Goal: Information Seeking & Learning: Learn about a topic

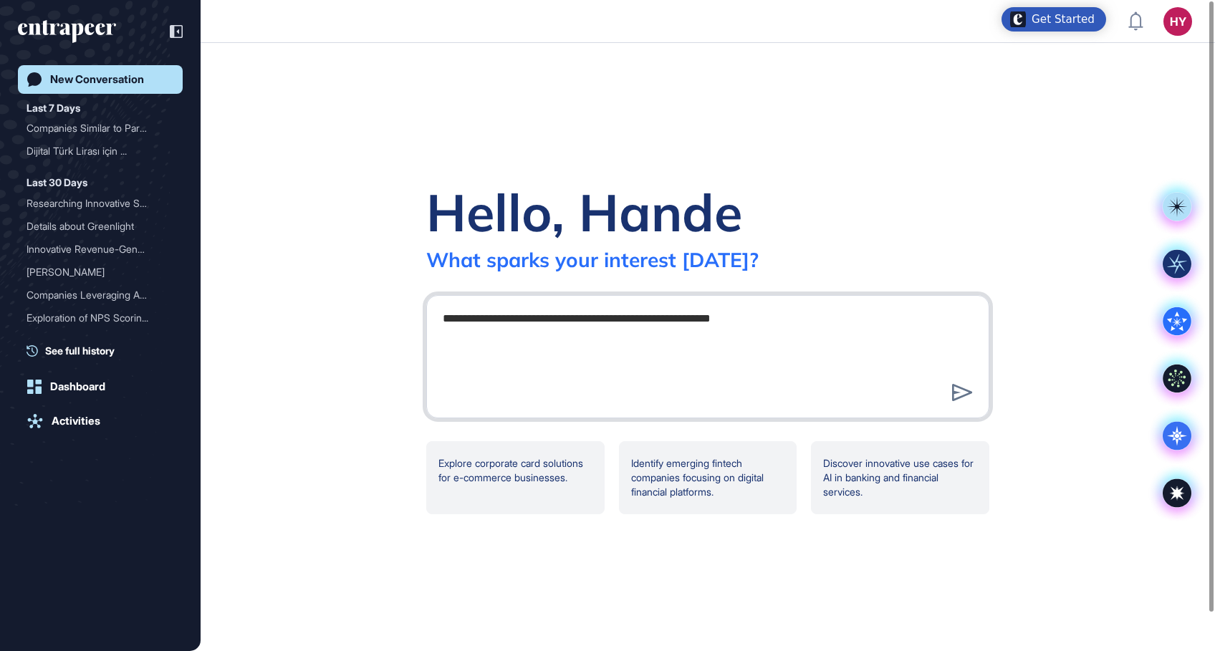
type textarea "**********"
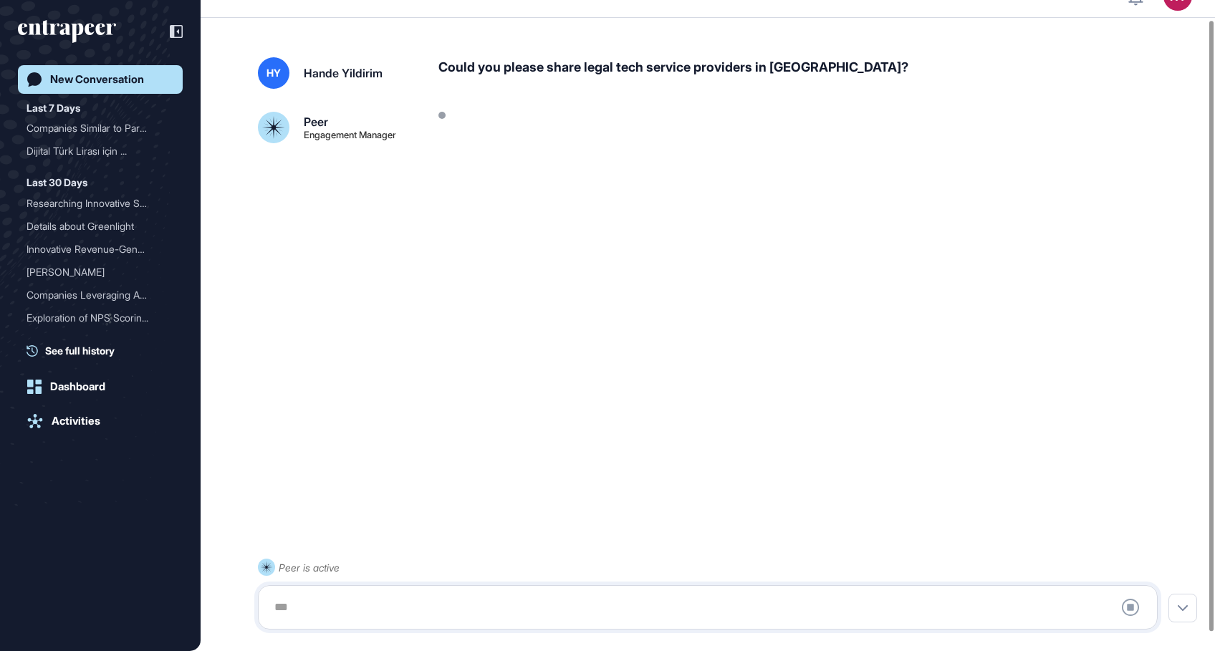
scroll to position [40, 0]
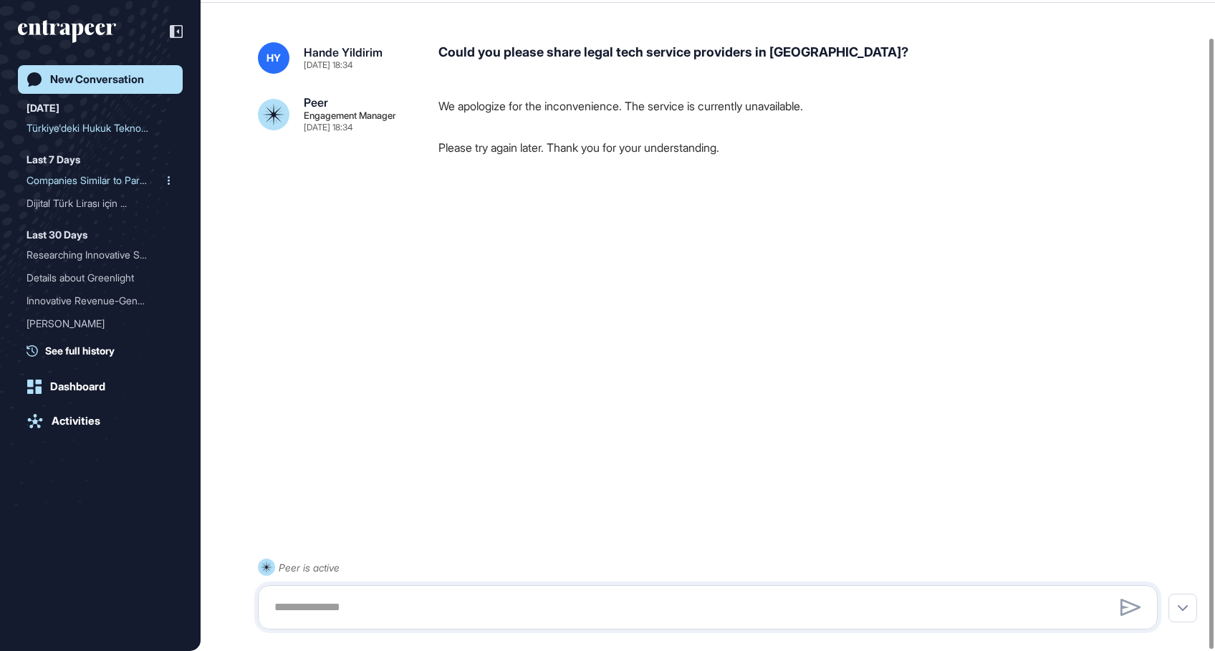
click at [63, 176] on div "Companies Similar to Park..." at bounding box center [95, 180] width 136 height 23
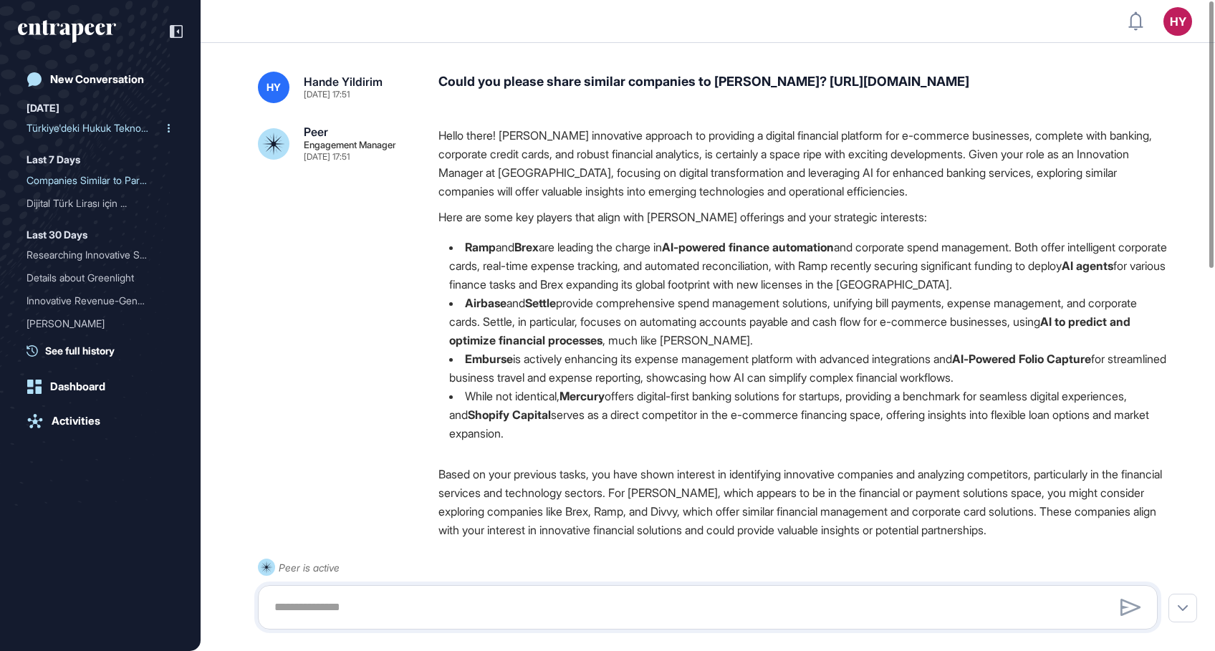
click at [67, 130] on div "Türkiye'deki Hukuk Teknol..." at bounding box center [95, 128] width 136 height 23
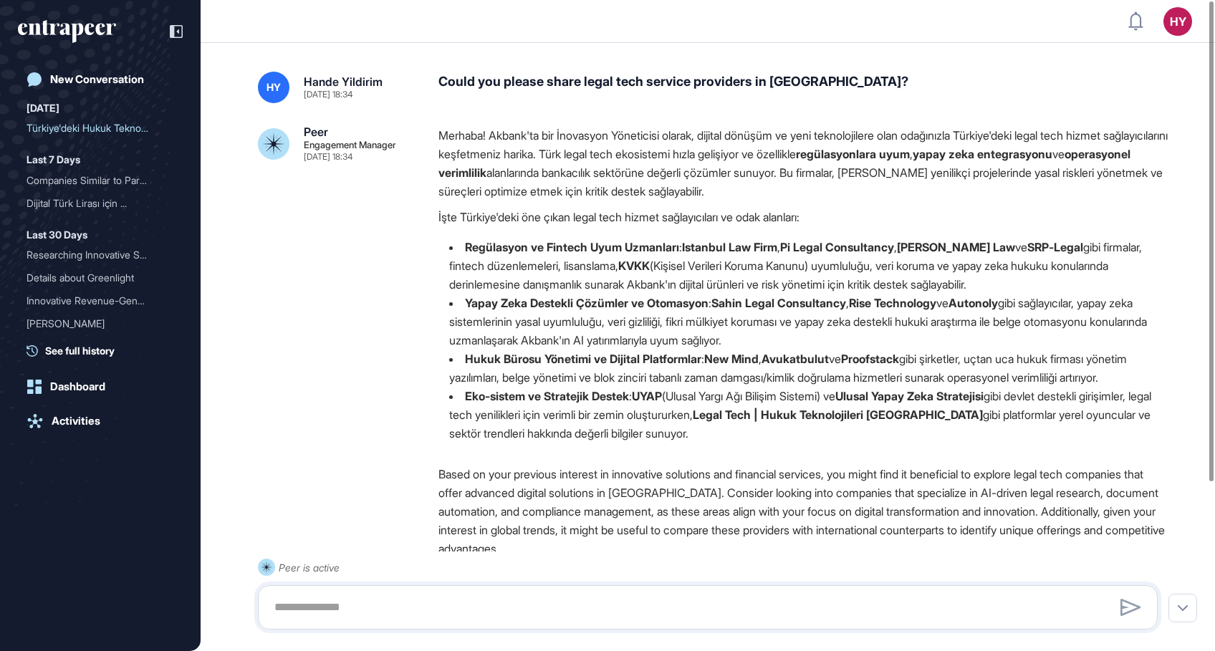
click at [716, 301] on li "Yapay Zeka Destekli Çözümler ve Otomasyon : Sahin Legal Consultancy , Rise Tech…" at bounding box center [803, 322] width 731 height 56
drag, startPoint x: 684, startPoint y: 235, endPoint x: 1083, endPoint y: 279, distance: 401.4
click at [1083, 279] on div "Merhaba! Akbank'ta bir İnovasyon Yöneticisi olarak, dijital dönüşüm ve yeni tek…" at bounding box center [803, 290] width 731 height 328
drag, startPoint x: 1083, startPoint y: 279, endPoint x: 1047, endPoint y: 279, distance: 35.8
click at [1049, 279] on li "Regülasyon ve Fintech Uyum Uzmanları : Istanbul Law Firm , Pi Legal Consultancy…" at bounding box center [803, 266] width 731 height 56
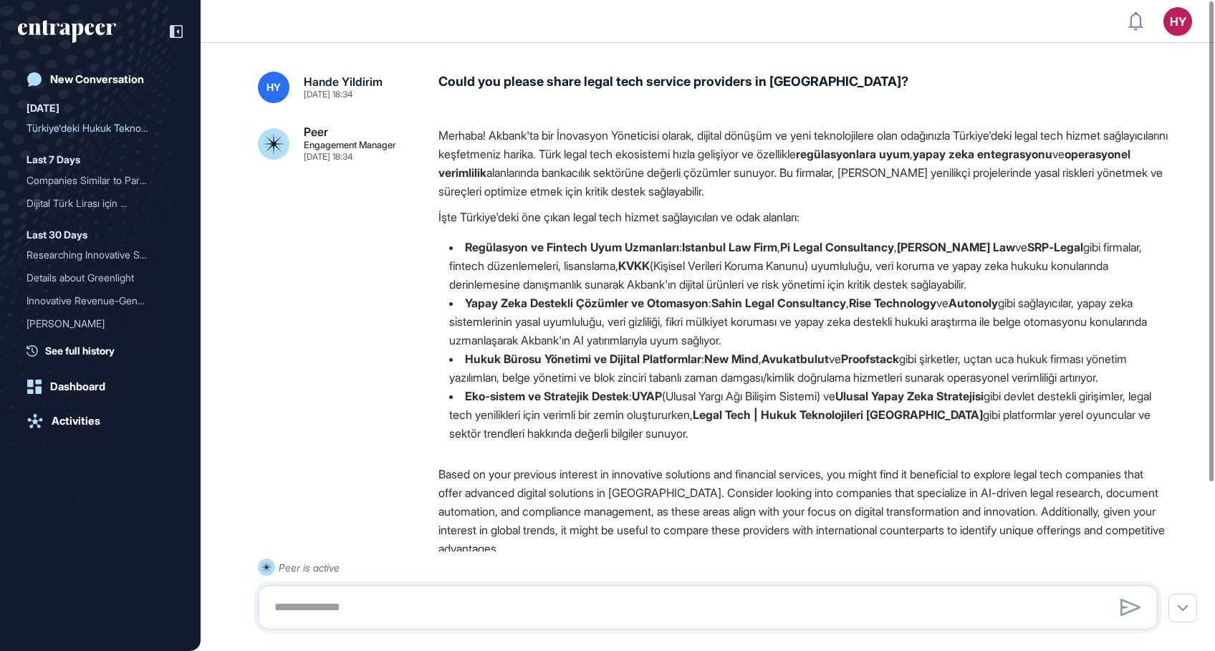
click at [648, 267] on li "Regülasyon ve Fintech Uyum Uzmanları : Istanbul Law Firm , Pi Legal Consultancy…" at bounding box center [803, 266] width 731 height 56
click at [564, 240] on strong "Regülasyon ve Fintech Uyum Uzmanları" at bounding box center [572, 247] width 214 height 14
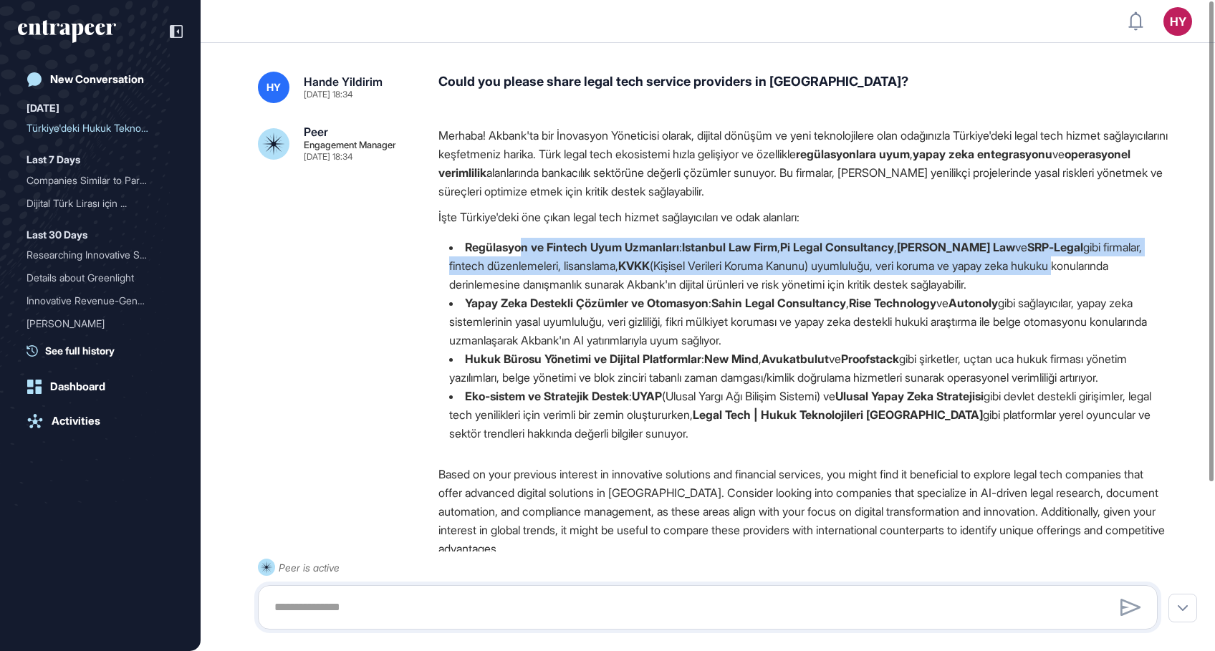
drag, startPoint x: 526, startPoint y: 245, endPoint x: 1059, endPoint y: 265, distance: 534.1
click at [1059, 265] on li "Regülasyon ve Fintech Uyum Uzmanları : Istanbul Law Firm , Pi Legal Consultancy…" at bounding box center [803, 266] width 731 height 56
drag, startPoint x: 1059, startPoint y: 265, endPoint x: 1049, endPoint y: 273, distance: 13.3
click at [1049, 273] on li "Regülasyon ve Fintech Uyum Uzmanları : Istanbul Law Firm , Pi Legal Consultancy…" at bounding box center [803, 266] width 731 height 56
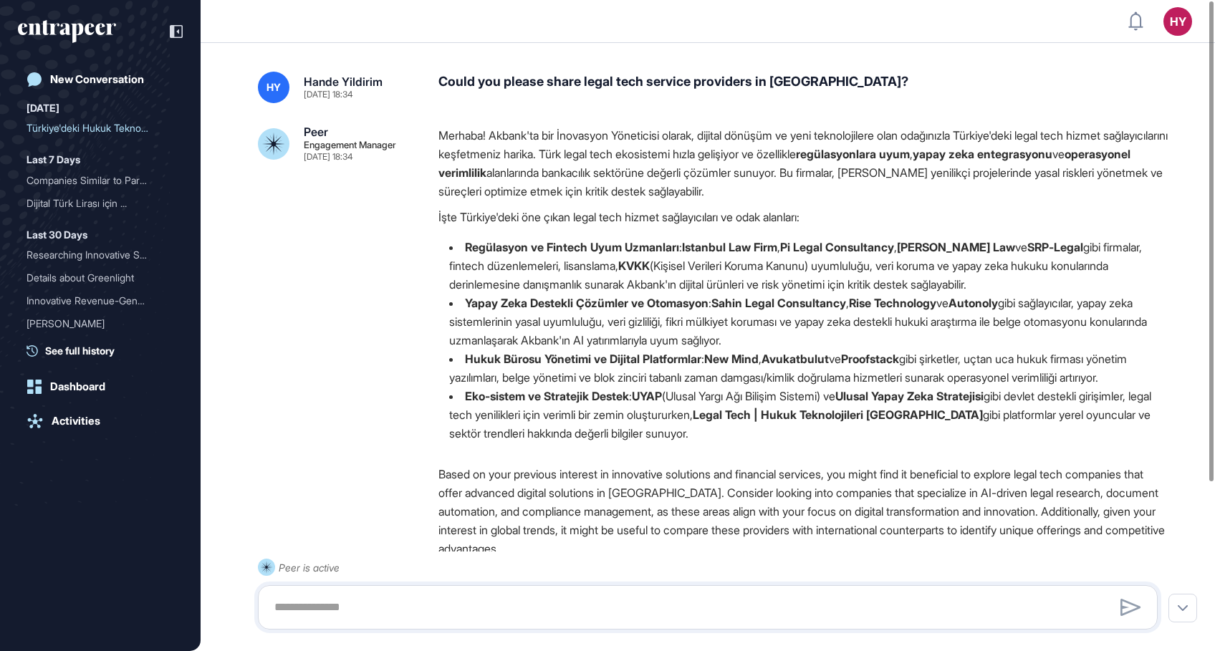
click at [510, 245] on strong "Regülasyon ve Fintech Uyum Uzmanları" at bounding box center [572, 247] width 214 height 14
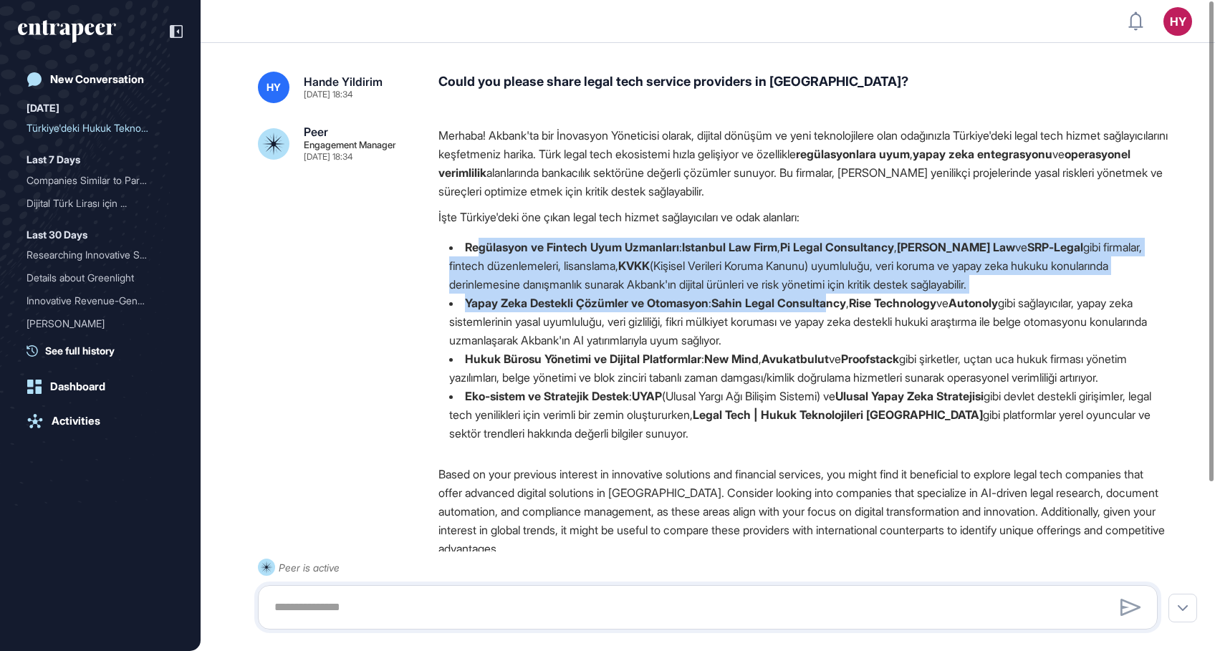
drag, startPoint x: 479, startPoint y: 236, endPoint x: 837, endPoint y: 308, distance: 365.3
click at [837, 308] on ul "Regülasyon ve Fintech Uyum Uzmanları : Istanbul Law Firm , Pi Legal Consultancy…" at bounding box center [803, 340] width 731 height 205
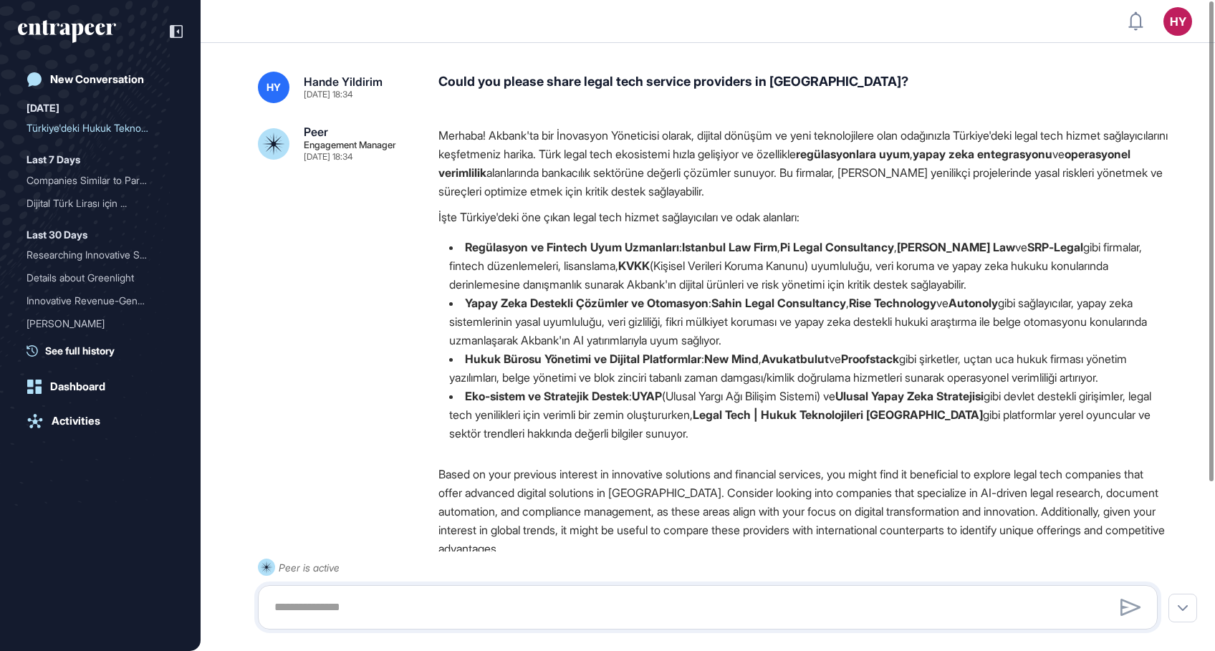
drag, startPoint x: 837, startPoint y: 308, endPoint x: 698, endPoint y: 329, distance: 140.5
click at [746, 325] on li "Yapay Zeka Destekli Çözümler ve Otomasyon : Sahin Legal Consultancy , Rise Tech…" at bounding box center [803, 322] width 731 height 56
click at [686, 330] on li "Yapay Zeka Destekli Çözümler ve Otomasyon : Sahin Legal Consultancy , Rise Tech…" at bounding box center [803, 322] width 731 height 56
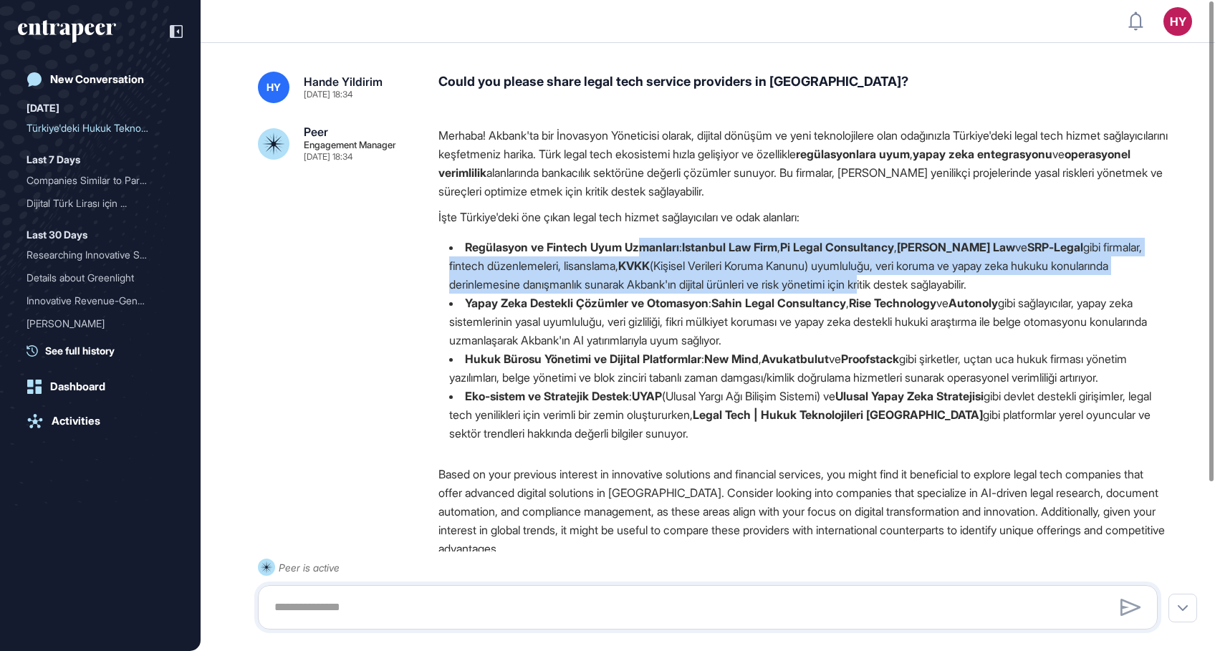
drag, startPoint x: 641, startPoint y: 253, endPoint x: 886, endPoint y: 290, distance: 247.8
click at [886, 290] on li "Regülasyon ve Fintech Uyum Uzmanları : Istanbul Law Firm , Pi Legal Consultancy…" at bounding box center [803, 266] width 731 height 56
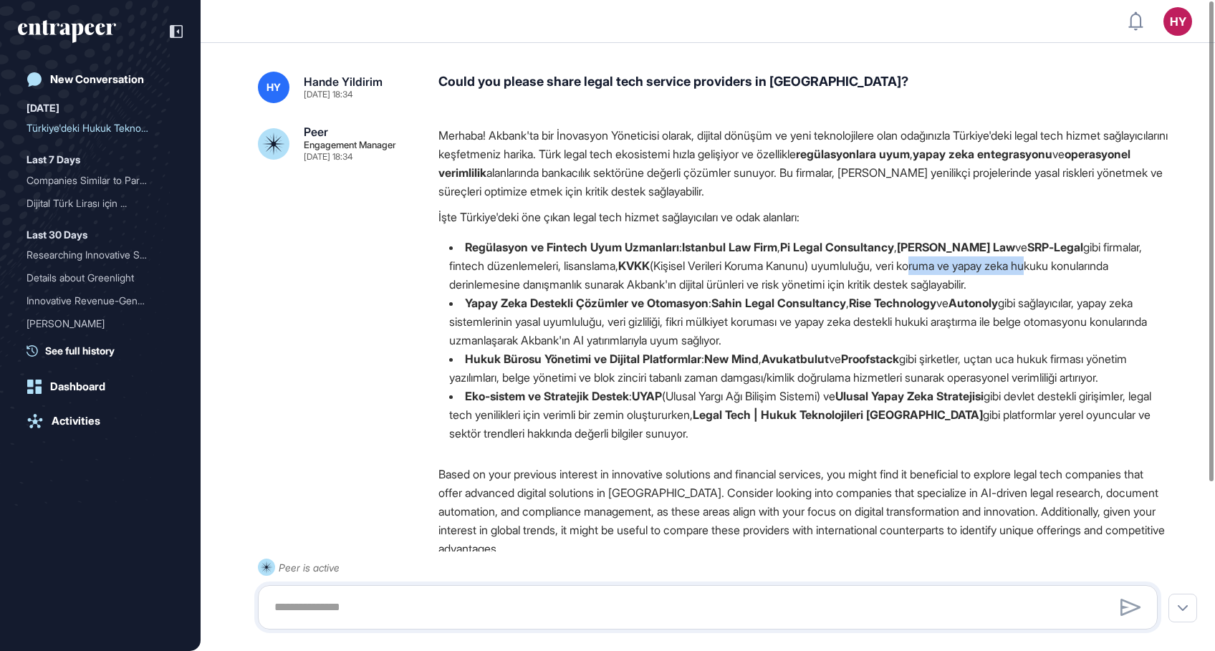
drag, startPoint x: 1028, startPoint y: 271, endPoint x: 900, endPoint y: 260, distance: 128.0
click at [900, 260] on li "Regülasyon ve Fintech Uyum Uzmanları : Istanbul Law Firm , Pi Legal Consultancy…" at bounding box center [803, 266] width 731 height 56
drag, startPoint x: 900, startPoint y: 260, endPoint x: 787, endPoint y: 321, distance: 129.2
click at [830, 307] on strong "Sahin Legal Consultancy" at bounding box center [778, 303] width 135 height 14
drag, startPoint x: 787, startPoint y: 321, endPoint x: 688, endPoint y: 304, distance: 99.5
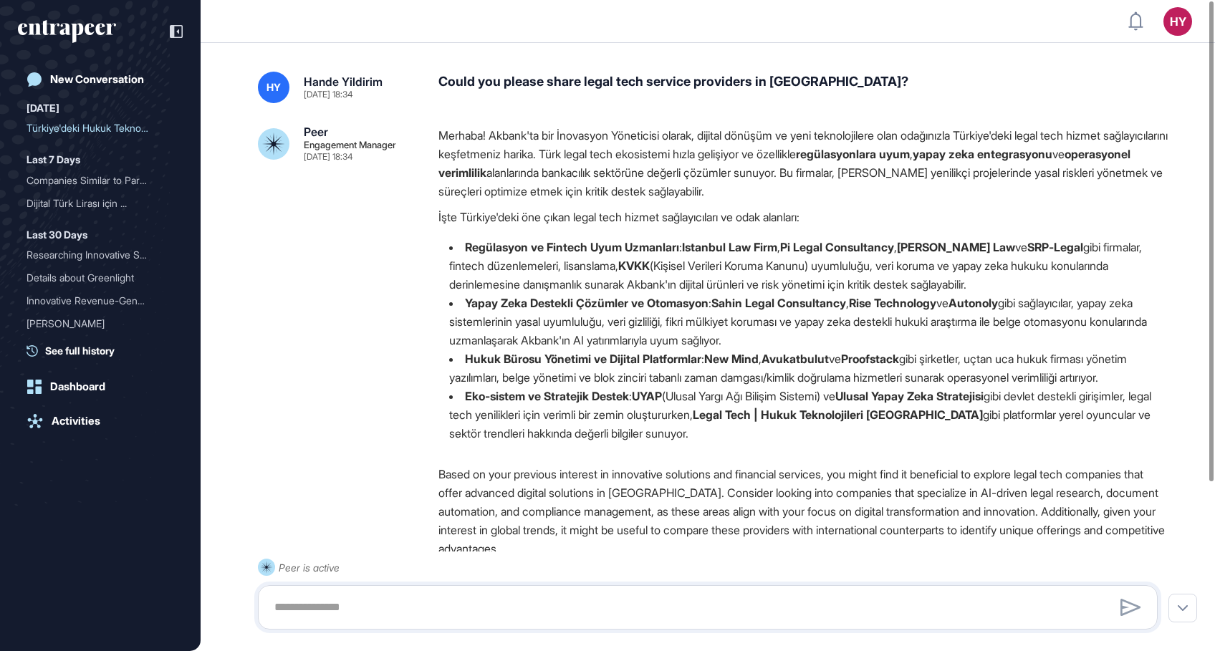
click at [786, 321] on li "Yapay Zeka Destekli Çözümler ve Otomasyon : Sahin Legal Consultancy , Rise Tech…" at bounding box center [803, 322] width 731 height 56
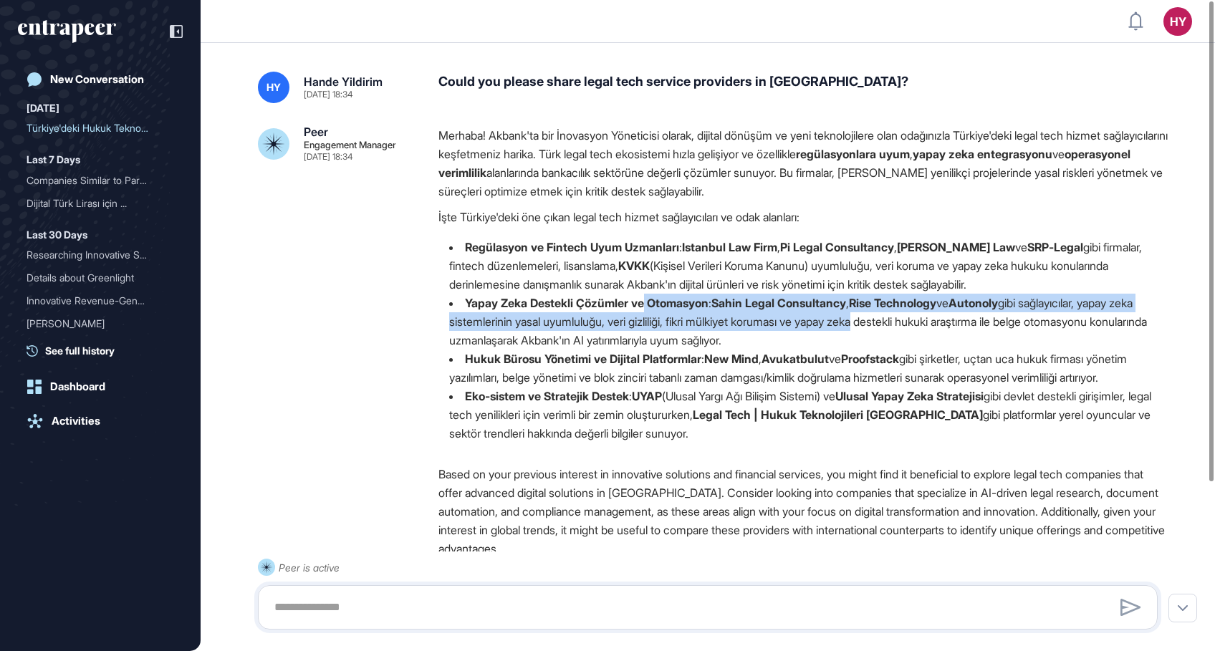
drag, startPoint x: 650, startPoint y: 303, endPoint x: 907, endPoint y: 327, distance: 258.3
click at [907, 327] on li "Yapay Zeka Destekli Çözümler ve Otomasyon : Sahin Legal Consultancy , Rise Tech…" at bounding box center [803, 322] width 731 height 56
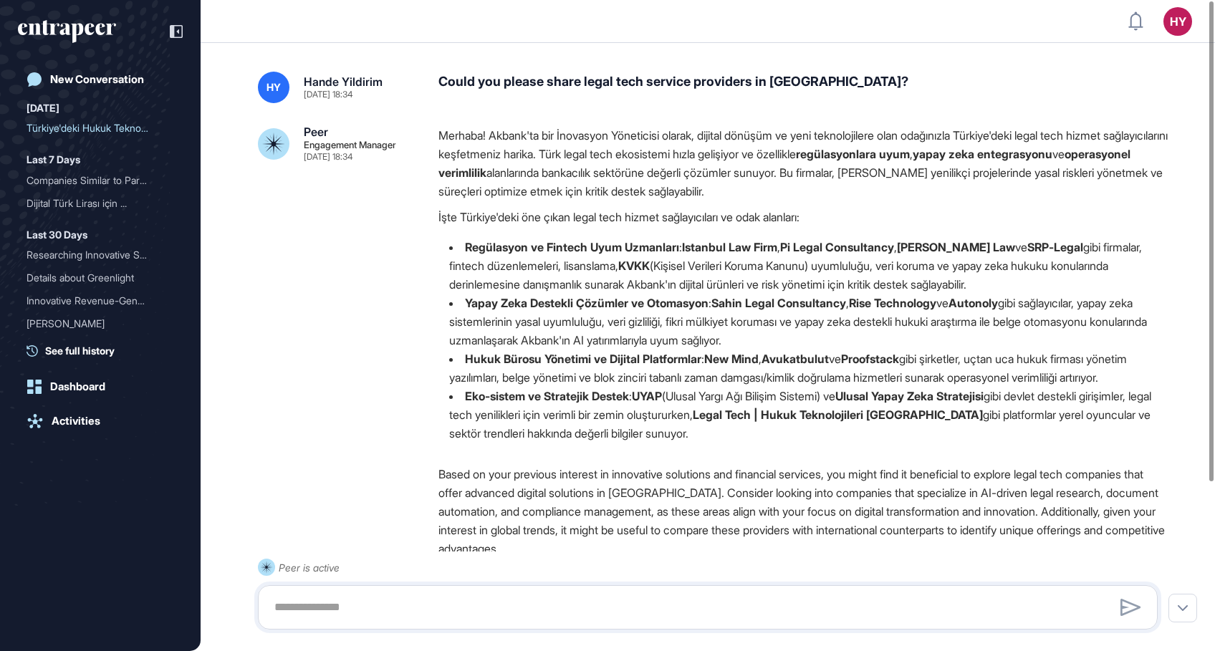
drag, startPoint x: 907, startPoint y: 327, endPoint x: 888, endPoint y: 338, distance: 21.5
click at [888, 338] on li "Yapay Zeka Destekli Çözümler ve Otomasyon : Sahin Legal Consultancy , Rise Tech…" at bounding box center [803, 322] width 731 height 56
drag, startPoint x: 873, startPoint y: 341, endPoint x: 871, endPoint y: 314, distance: 26.5
click at [871, 314] on li "Yapay Zeka Destekli Çözümler ve Otomasyon : Sahin Legal Consultancy , Rise Tech…" at bounding box center [803, 322] width 731 height 56
drag, startPoint x: 871, startPoint y: 314, endPoint x: 894, endPoint y: 338, distance: 32.9
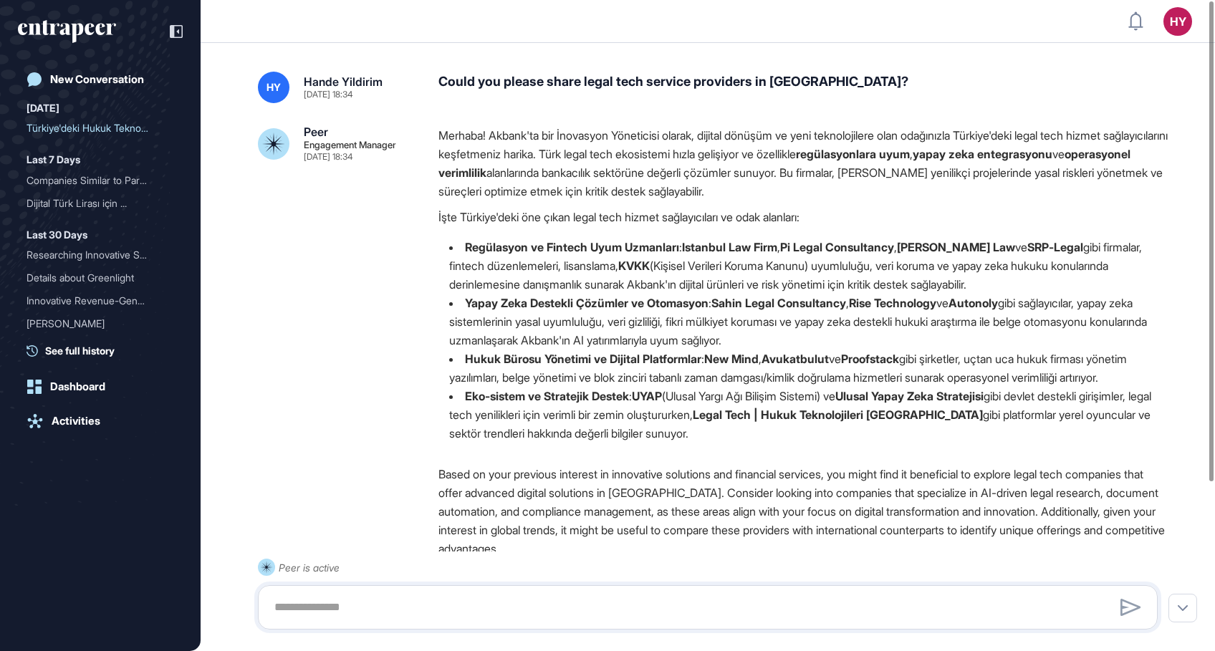
click at [894, 338] on li "Yapay Zeka Destekli Çözümler ve Otomasyon : Sahin Legal Consultancy , Rise Tech…" at bounding box center [803, 322] width 731 height 56
click at [665, 347] on li "Yapay Zeka Destekli Çözümler ve Otomasyon : Sahin Legal Consultancy , Rise Tech…" at bounding box center [803, 322] width 731 height 56
click at [573, 287] on li "Regülasyon ve Fintech Uyum Uzmanları : Istanbul Law Firm , Pi Legal Consultancy…" at bounding box center [803, 266] width 731 height 56
drag, startPoint x: 534, startPoint y: 301, endPoint x: 905, endPoint y: 348, distance: 374.8
click at [905, 348] on li "Yapay Zeka Destekli Çözümler ve Otomasyon : Sahin Legal Consultancy , Rise Tech…" at bounding box center [803, 322] width 731 height 56
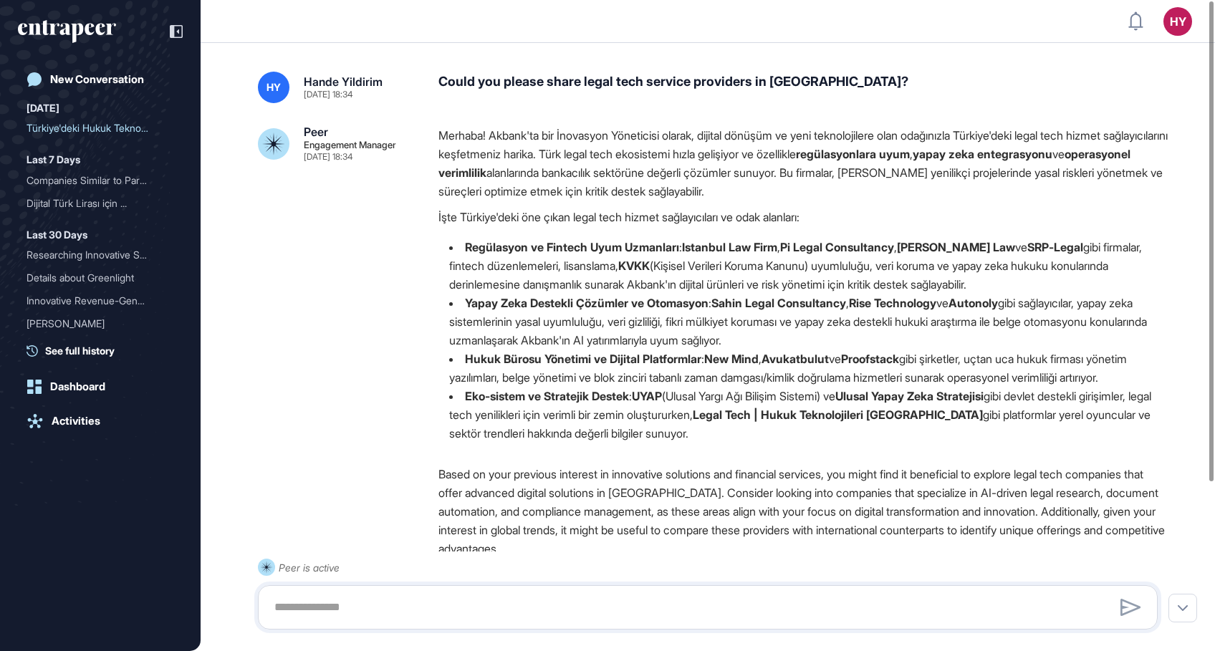
drag, startPoint x: 905, startPoint y: 348, endPoint x: 883, endPoint y: 342, distance: 23.6
click at [905, 348] on li "Yapay Zeka Destekli Çözümler ve Otomasyon : Sahin Legal Consultancy , Rise Tech…" at bounding box center [803, 322] width 731 height 56
click at [875, 342] on li "Yapay Zeka Destekli Çözümler ve Otomasyon : Sahin Legal Consultancy , Rise Tech…" at bounding box center [803, 322] width 731 height 56
drag, startPoint x: 872, startPoint y: 340, endPoint x: 860, endPoint y: 320, distance: 23.1
click at [860, 320] on li "Yapay Zeka Destekli Çözümler ve Otomasyon : Sahin Legal Consultancy , Rise Tech…" at bounding box center [803, 322] width 731 height 56
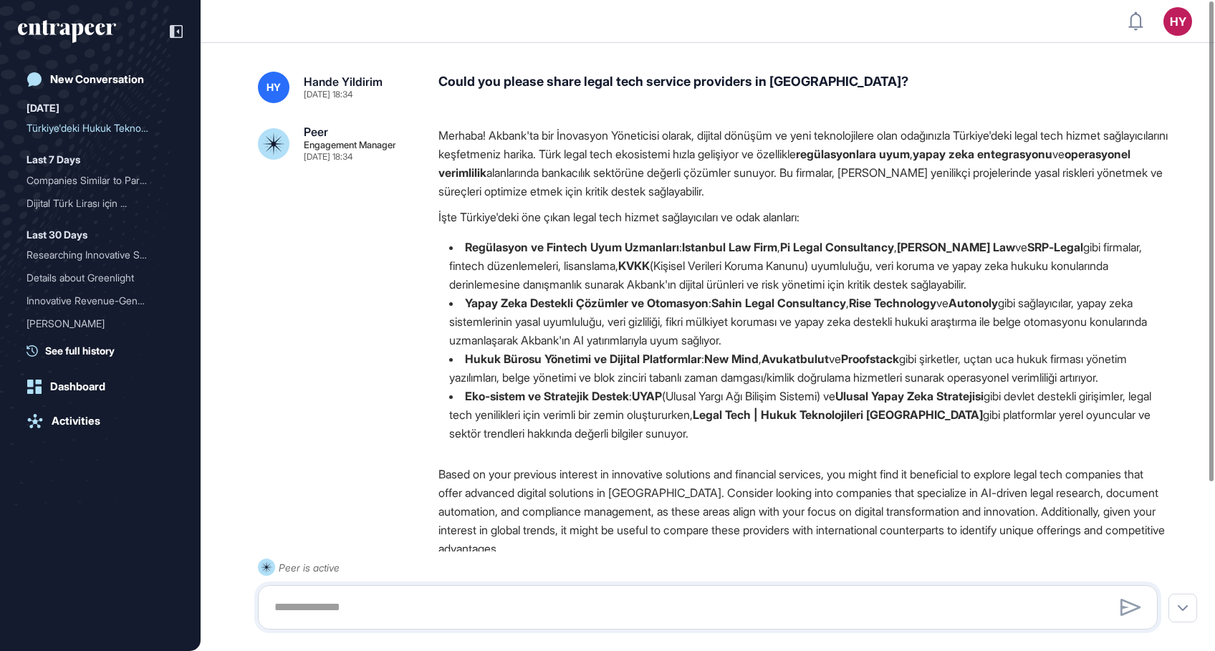
drag, startPoint x: 860, startPoint y: 320, endPoint x: 865, endPoint y: 340, distance: 20.0
click at [865, 340] on li "Yapay Zeka Destekli Çözümler ve Otomasyon : Sahin Legal Consultancy , Rise Tech…" at bounding box center [803, 322] width 731 height 56
click at [793, 345] on li "Yapay Zeka Destekli Çözümler ve Otomasyon : Sahin Legal Consultancy , Rise Tech…" at bounding box center [803, 322] width 731 height 56
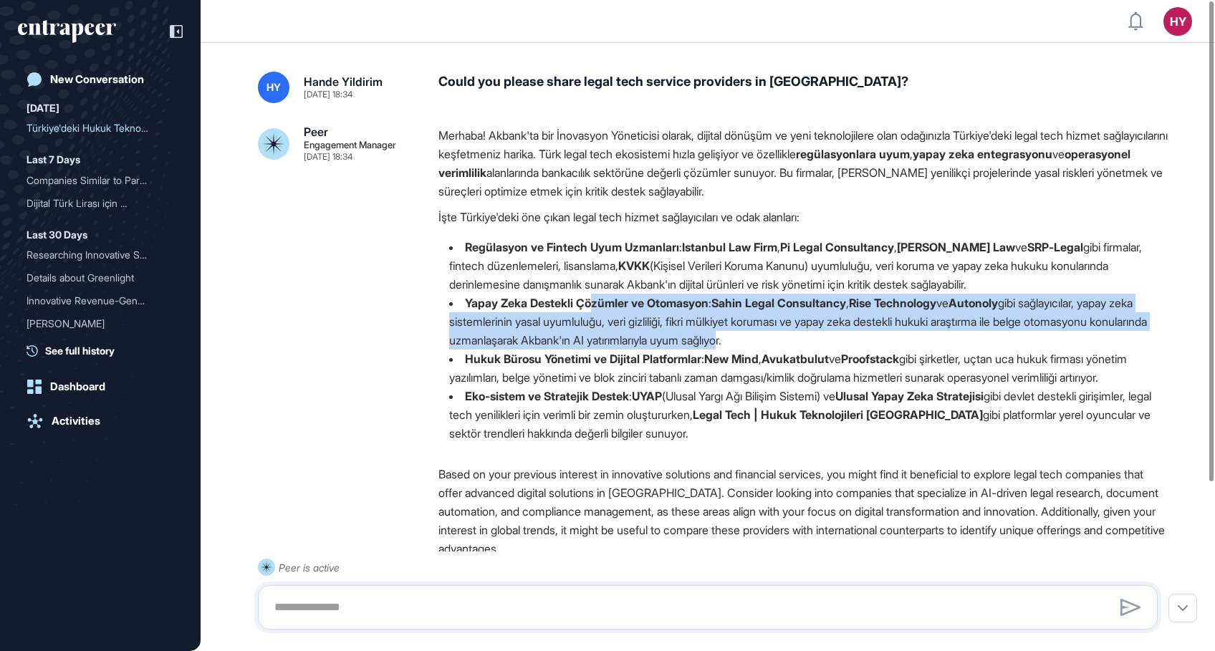
drag, startPoint x: 596, startPoint y: 304, endPoint x: 809, endPoint y: 344, distance: 217.1
click at [809, 344] on li "Yapay Zeka Destekli Çözümler ve Otomasyon : Sahin Legal Consultancy , Rise Tech…" at bounding box center [803, 322] width 731 height 56
click at [811, 344] on li "Yapay Zeka Destekli Çözümler ve Otomasyon : Sahin Legal Consultancy , Rise Tech…" at bounding box center [803, 322] width 731 height 56
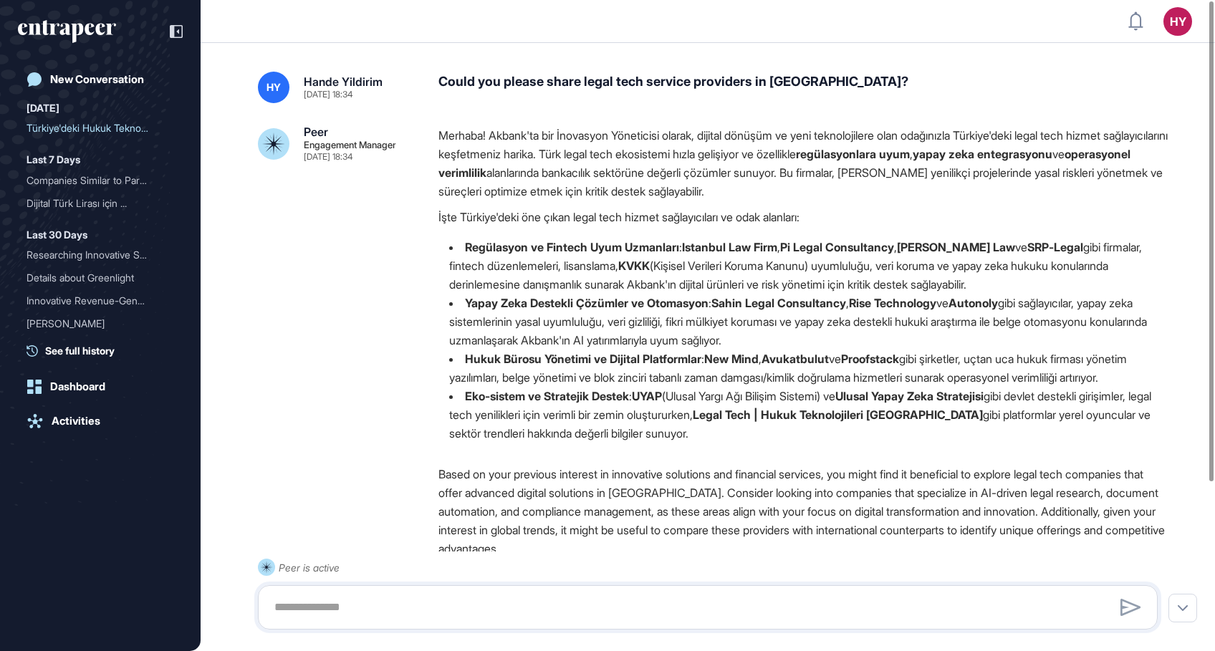
click at [817, 345] on li "Yapay Zeka Destekli Çözümler ve Otomasyon : Sahin Legal Consultancy , Rise Tech…" at bounding box center [803, 322] width 731 height 56
drag, startPoint x: 600, startPoint y: 363, endPoint x: 747, endPoint y: 395, distance: 150.2
click at [747, 387] on li "Hukuk Bürosu Yönetimi ve Dijital Platformlar : New Mind , Avukatbulut ve Proofs…" at bounding box center [803, 368] width 731 height 37
click at [839, 383] on li "Hukuk Bürosu Yönetimi ve Dijital Platformlar : New Mind , Avukatbulut ve Proofs…" at bounding box center [803, 368] width 731 height 37
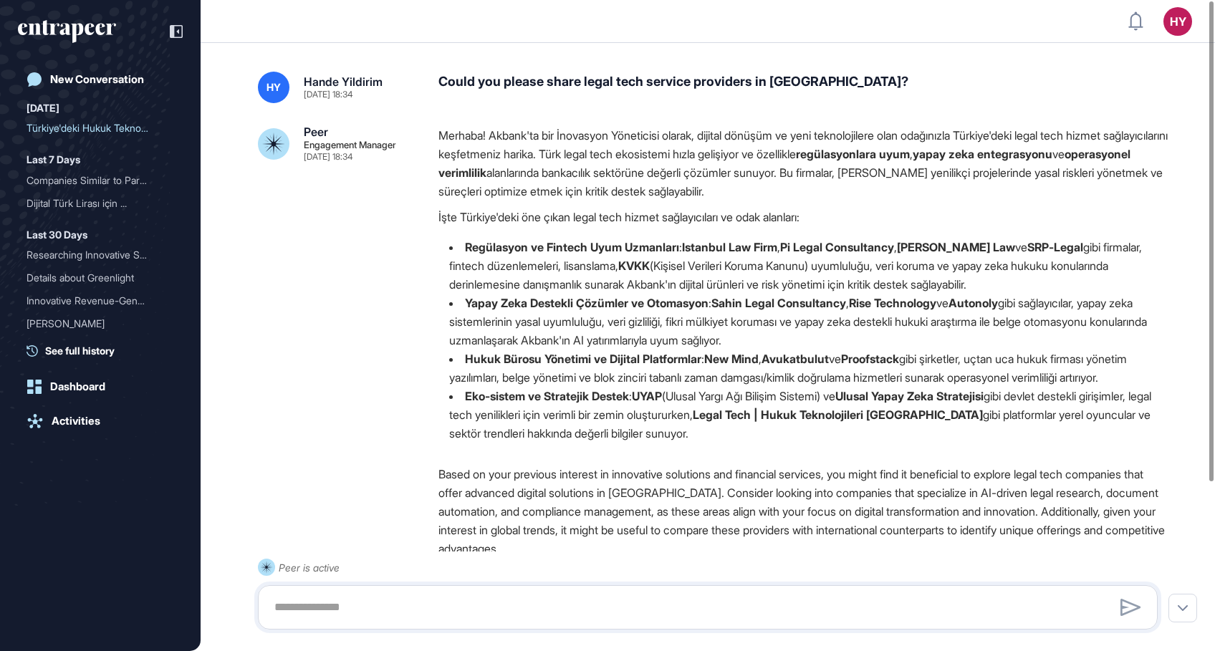
drag, startPoint x: 863, startPoint y: 383, endPoint x: 855, endPoint y: 358, distance: 26.5
click at [855, 358] on li "Hukuk Bürosu Yönetimi ve Dijital Platformlar : New Mind , Avukatbulut ve Proofs…" at bounding box center [803, 368] width 731 height 37
drag, startPoint x: 855, startPoint y: 358, endPoint x: 850, endPoint y: 390, distance: 31.8
click at [866, 381] on li "Hukuk Bürosu Yönetimi ve Dijital Platformlar : New Mind , Avukatbulut ve Proofs…" at bounding box center [803, 368] width 731 height 37
click at [825, 387] on li "Hukuk Bürosu Yönetimi ve Dijital Platformlar : New Mind , Avukatbulut ve Proofs…" at bounding box center [803, 368] width 731 height 37
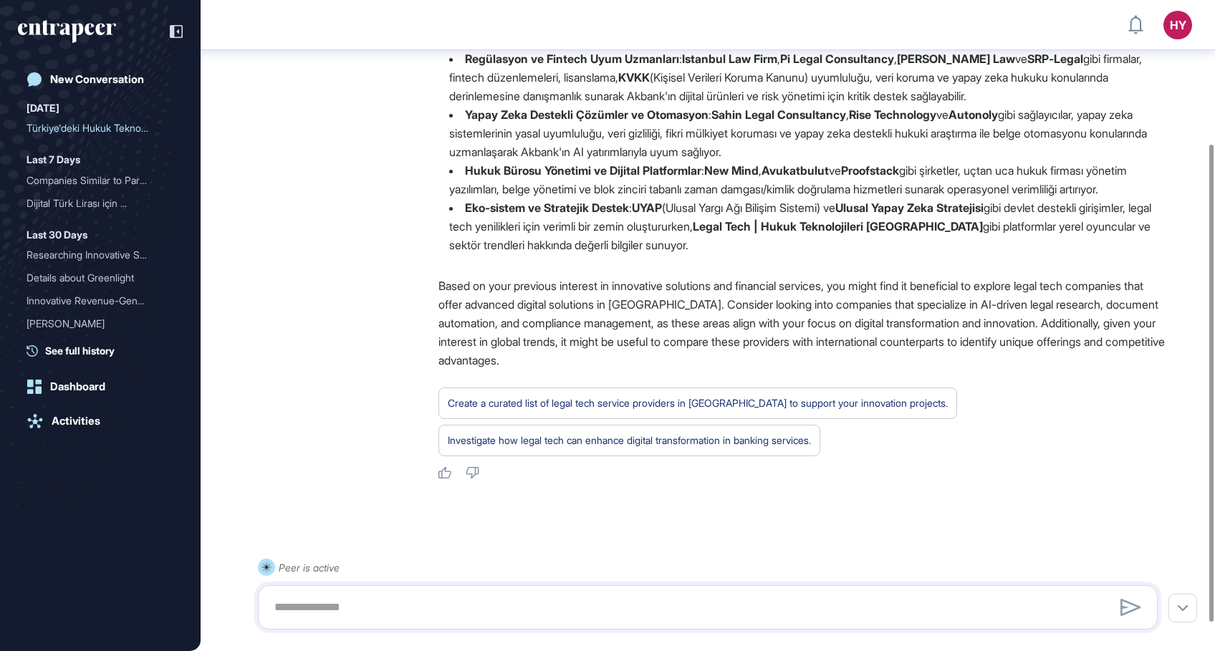
scroll to position [198, 0]
drag, startPoint x: 674, startPoint y: 228, endPoint x: 885, endPoint y: 265, distance: 213.9
click at [885, 252] on li "Eko-sistem ve Stratejik Destek : UYAP (Ulusal Yargı Ağı Bilişim Sistemi) ve Ulu…" at bounding box center [803, 224] width 731 height 56
drag, startPoint x: 885, startPoint y: 265, endPoint x: 870, endPoint y: 264, distance: 15.1
click at [885, 252] on li "Eko-sistem ve Stratejik Destek : UYAP (Ulusal Yargı Ağı Bilişim Sistemi) ve Ulu…" at bounding box center [803, 224] width 731 height 56
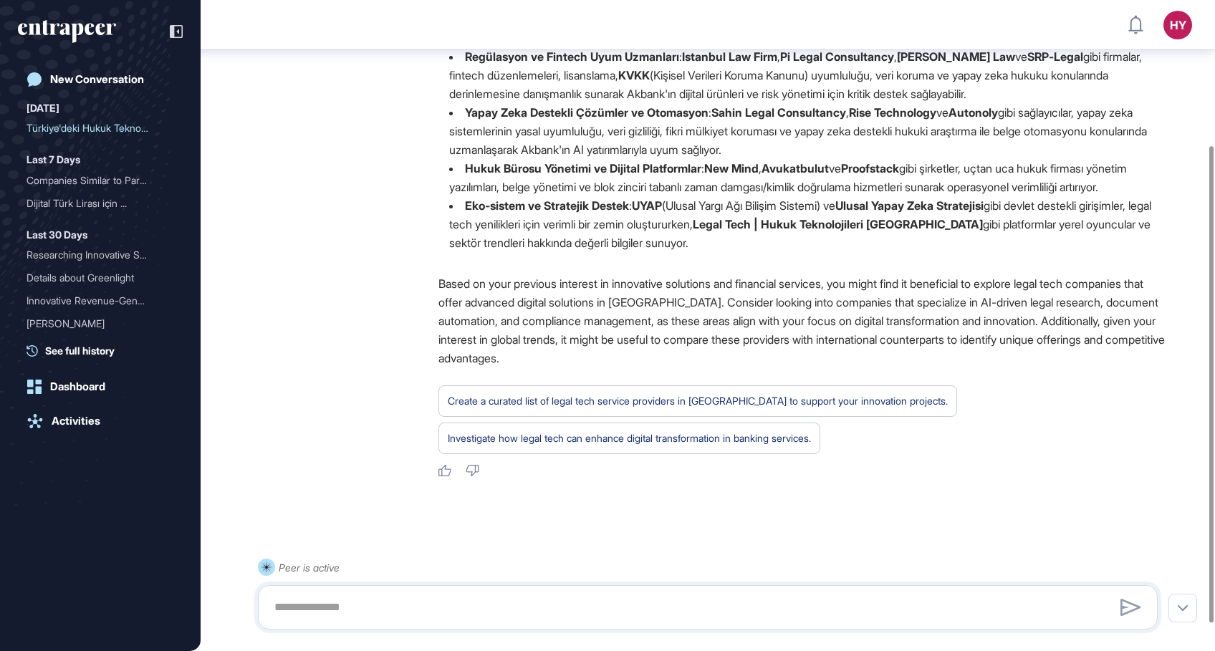
click at [860, 252] on li "Eko-sistem ve Stratejik Destek : UYAP (Ulusal Yargı Ağı Bilişim Sistemi) ve Ulu…" at bounding box center [803, 224] width 731 height 56
drag, startPoint x: 831, startPoint y: 229, endPoint x: 827, endPoint y: 213, distance: 15.6
click at [827, 213] on ul "Regülasyon ve Fintech Uyum Uzmanları : Istanbul Law Firm , Pi Legal Consultancy…" at bounding box center [803, 149] width 731 height 205
drag, startPoint x: 827, startPoint y: 213, endPoint x: 871, endPoint y: 269, distance: 71.4
click at [871, 252] on li "Eko-sistem ve Stratejik Destek : UYAP (Ulusal Yargı Ağı Bilişim Sistemi) ve Ulu…" at bounding box center [803, 224] width 731 height 56
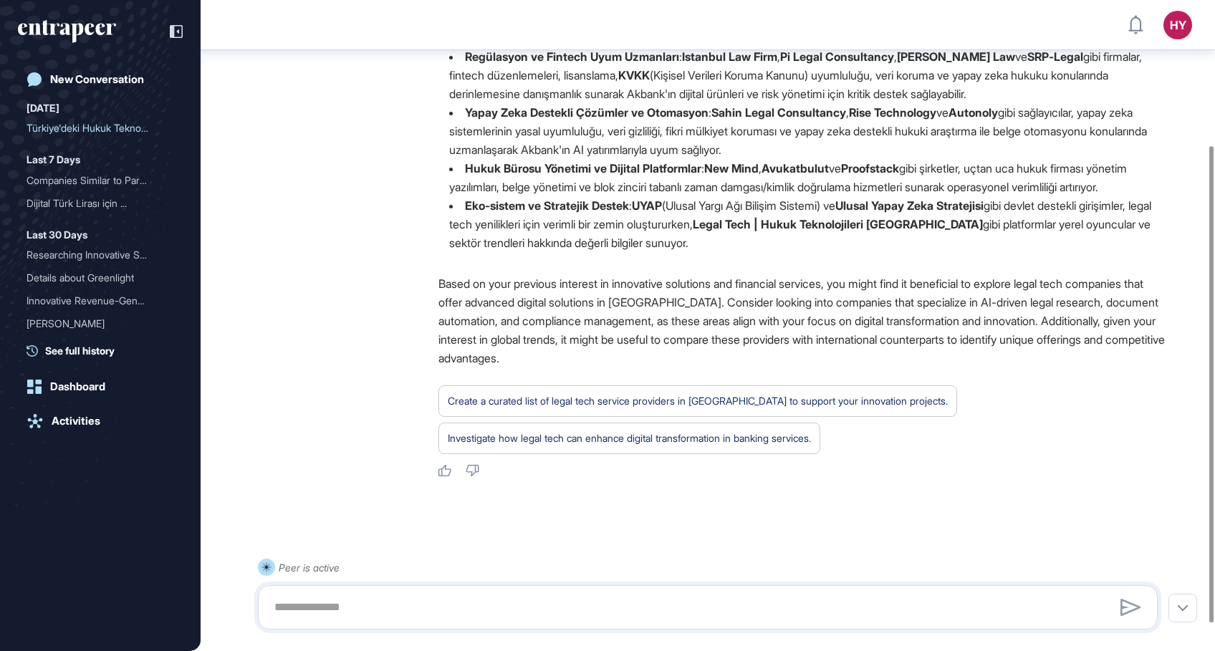
click at [860, 264] on div "Merhaba! Akbank'ta bir İnovasyon Yöneticisi olarak, dijital dönüşüm ve yeni tek…" at bounding box center [803, 100] width 731 height 328
drag, startPoint x: 613, startPoint y: 231, endPoint x: 782, endPoint y: 261, distance: 171.7
click at [782, 252] on li "Eko-sistem ve Stratejik Destek : UYAP (Ulusal Yargı Ağı Bilişim Sistemi) ve Ulu…" at bounding box center [803, 224] width 731 height 56
click at [739, 252] on li "Eko-sistem ve Stratejik Destek : UYAP (Ulusal Yargı Ağı Bilişim Sistemi) ve Ulu…" at bounding box center [803, 224] width 731 height 56
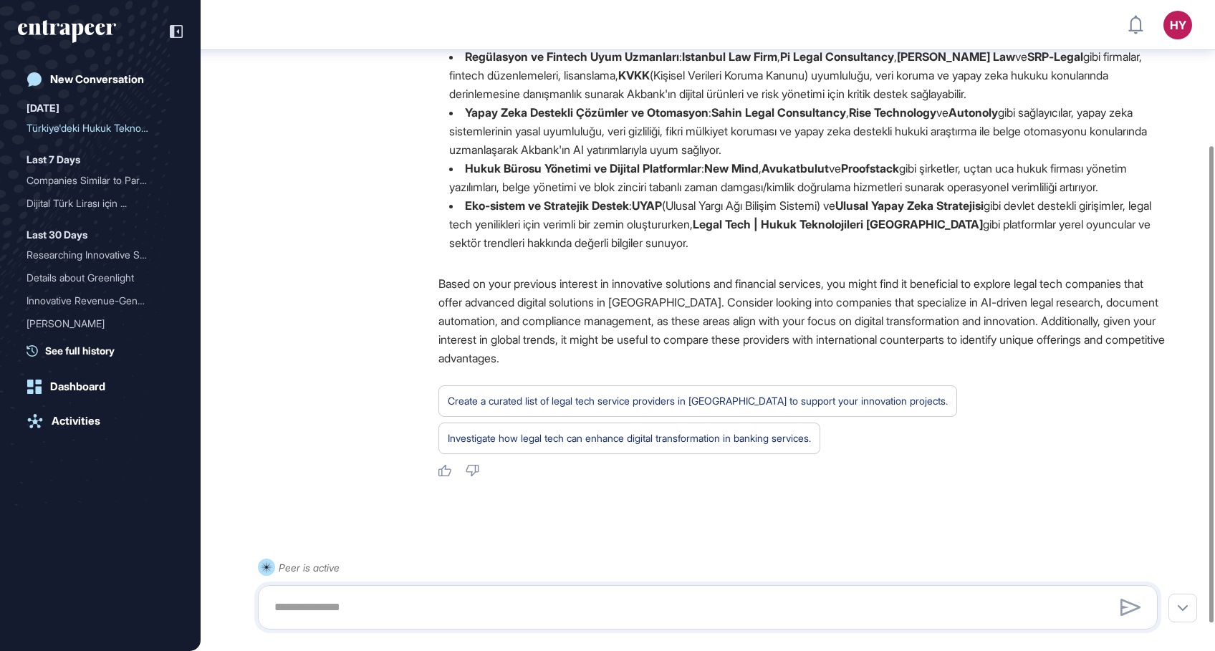
click at [882, 231] on strong "Legal Tech | Hukuk Teknolojileri [GEOGRAPHIC_DATA]" at bounding box center [838, 224] width 290 height 14
click at [782, 264] on div "Merhaba! Akbank'ta bir İnovasyon Yöneticisi olarak, dijital dönüşüm ve yeni tek…" at bounding box center [803, 100] width 731 height 328
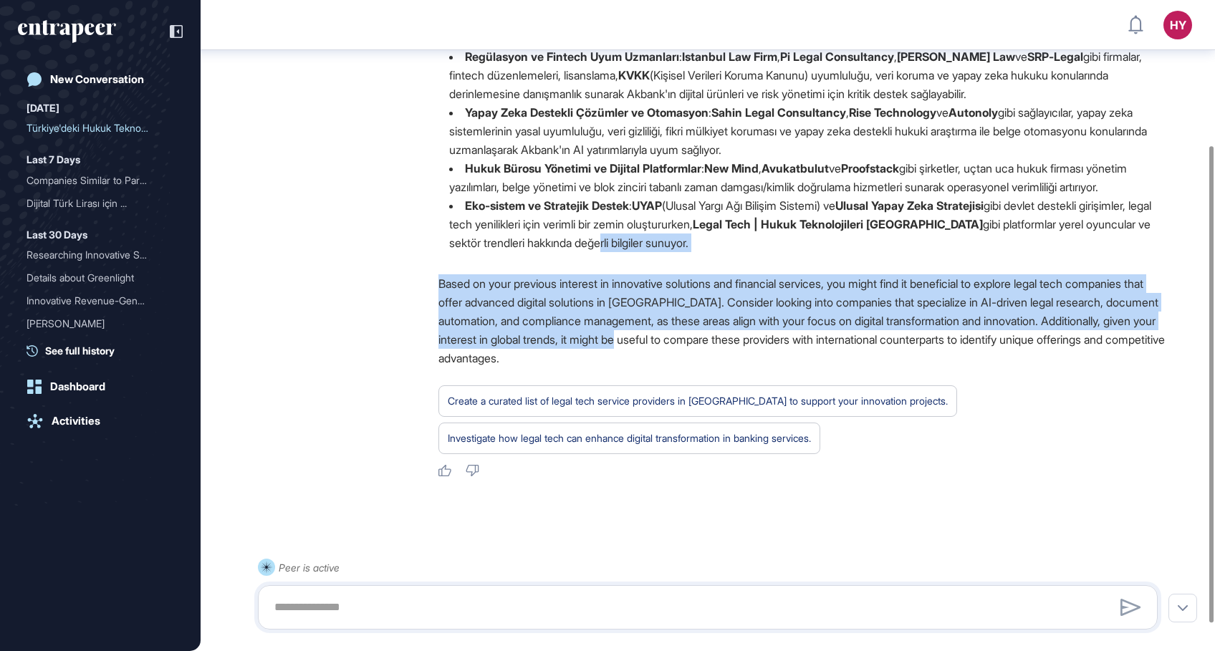
drag, startPoint x: 736, startPoint y: 302, endPoint x: 802, endPoint y: 365, distance: 91.2
click at [802, 365] on div "Merhaba! Akbank'ta bir İnovasyon Yöneticisi olarak, dijital dönüşüm ve yeni tek…" at bounding box center [803, 207] width 731 height 542
drag, startPoint x: 802, startPoint y: 365, endPoint x: 726, endPoint y: 362, distance: 76.0
click at [744, 366] on p "Based on your previous interest in innovative solutions and financial services,…" at bounding box center [803, 320] width 731 height 93
click at [726, 362] on p "Based on your previous interest in innovative solutions and financial services,…" at bounding box center [803, 320] width 731 height 93
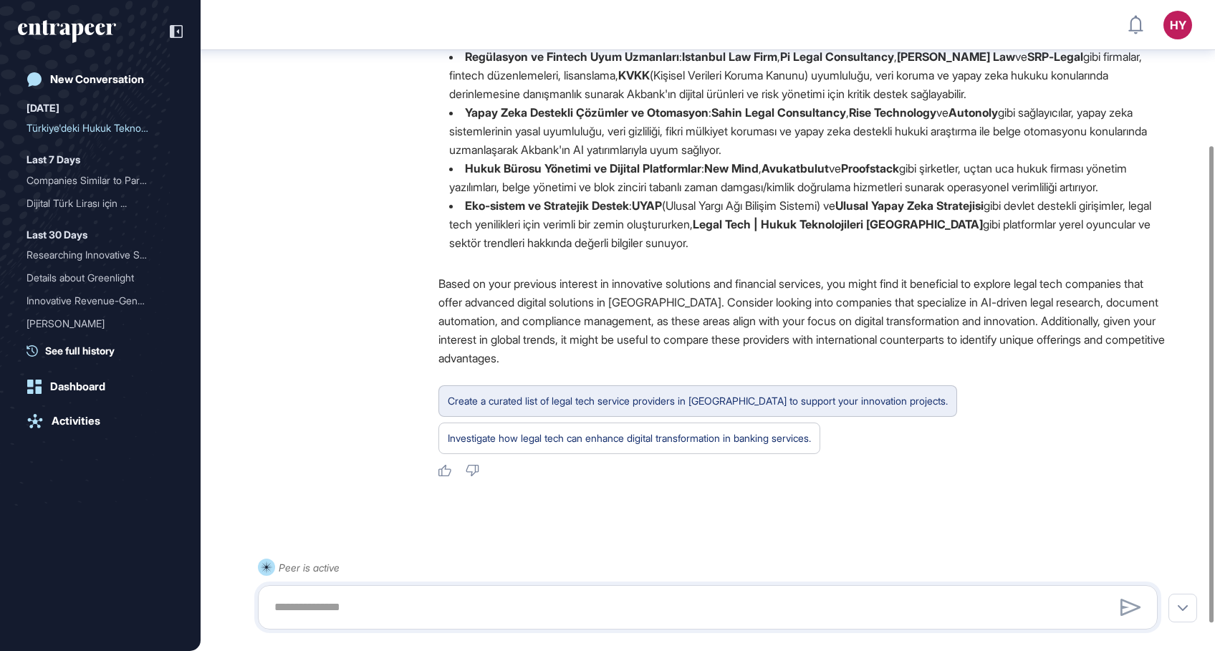
click at [675, 410] on div "Create a curated list of legal tech service providers in [GEOGRAPHIC_DATA] to s…" at bounding box center [698, 401] width 500 height 19
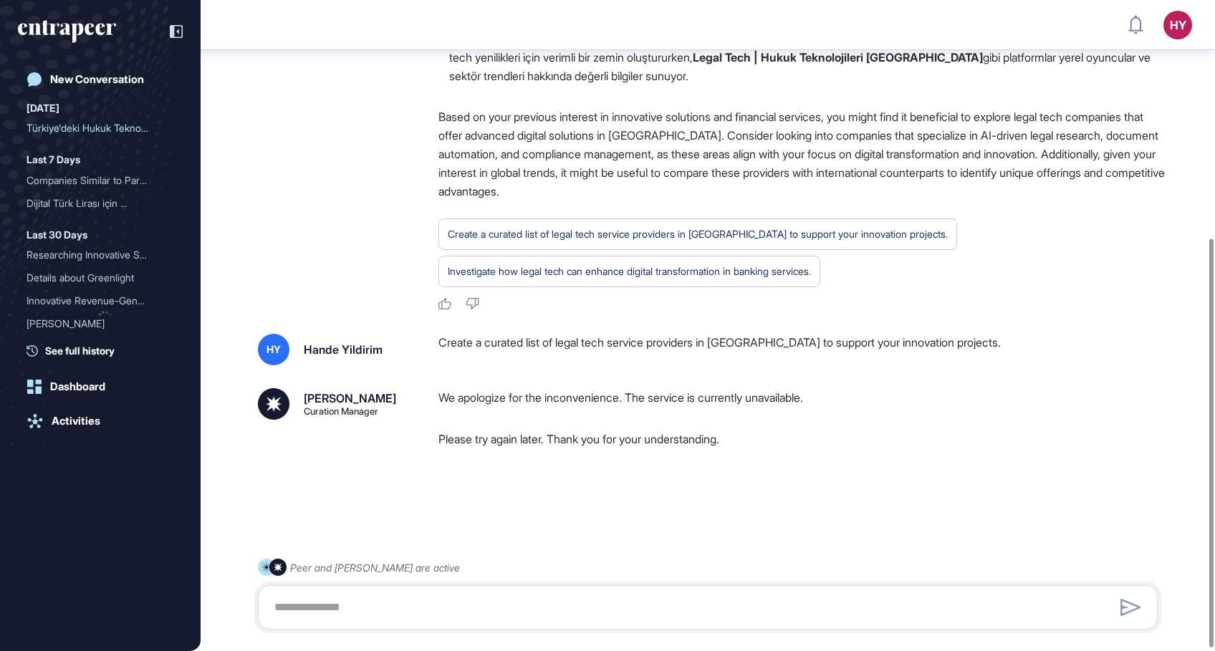
scroll to position [383, 0]
drag, startPoint x: 92, startPoint y: 179, endPoint x: 86, endPoint y: 150, distance: 29.4
click at [92, 179] on div "Companies Similar to Park..." at bounding box center [95, 180] width 136 height 23
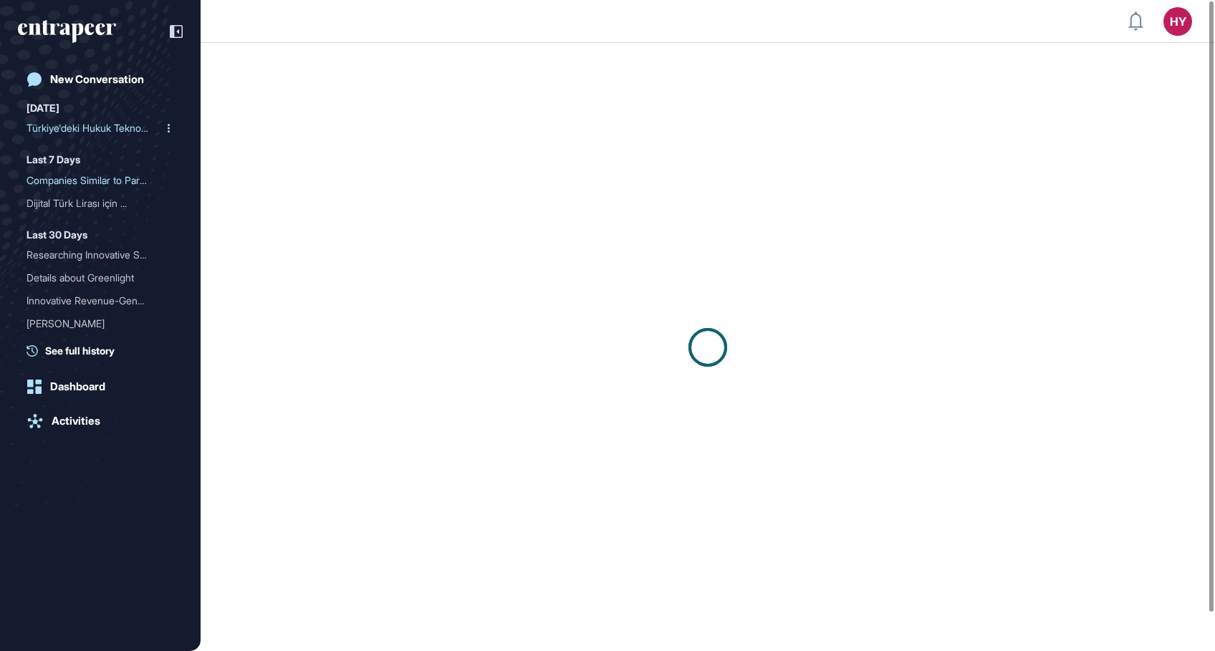
click at [87, 126] on div "Türkiye'deki Hukuk Teknol..." at bounding box center [95, 128] width 136 height 23
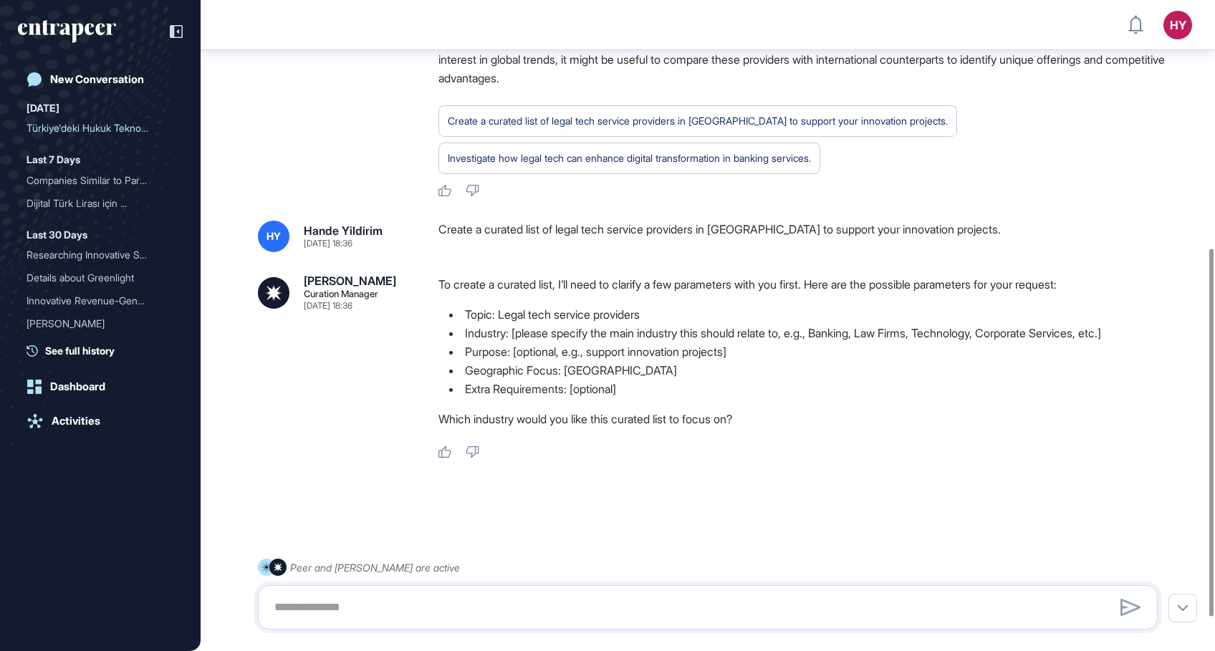
scroll to position [496, 0]
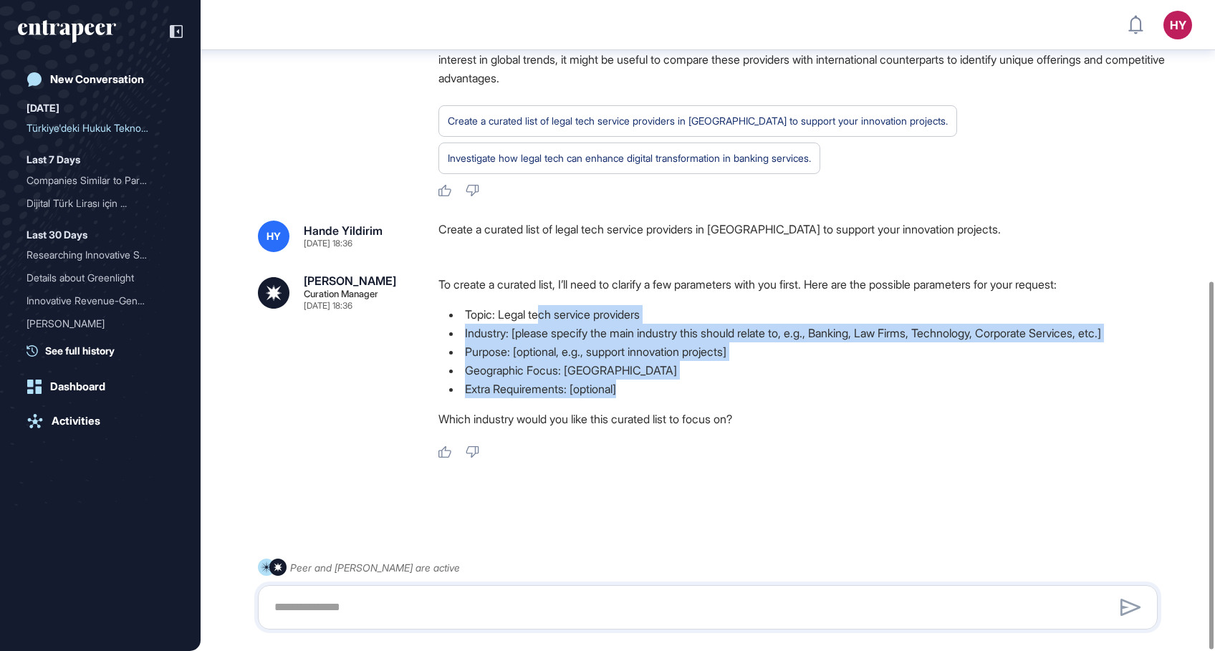
drag
click at [706, 387] on ul "Topic: Legal tech service providers Industry: [please specify the main industry…" at bounding box center [803, 351] width 731 height 93
click at [688, 387] on li "Extra Requirements: [optional]" at bounding box center [803, 389] width 731 height 19
click at [670, 387] on li "Extra Requirements: [optional]" at bounding box center [803, 389] width 731 height 19
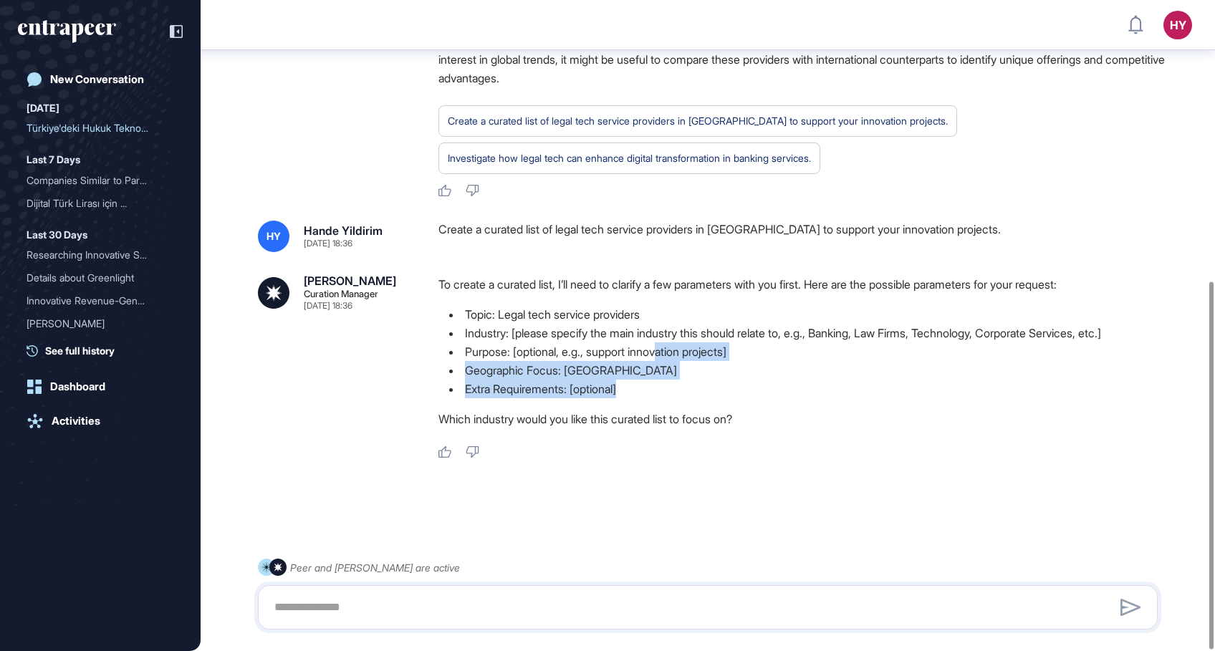
click at [670, 339] on ul "Topic: Legal tech service providers Industry: [please specify the main industry…" at bounding box center [803, 351] width 731 height 93
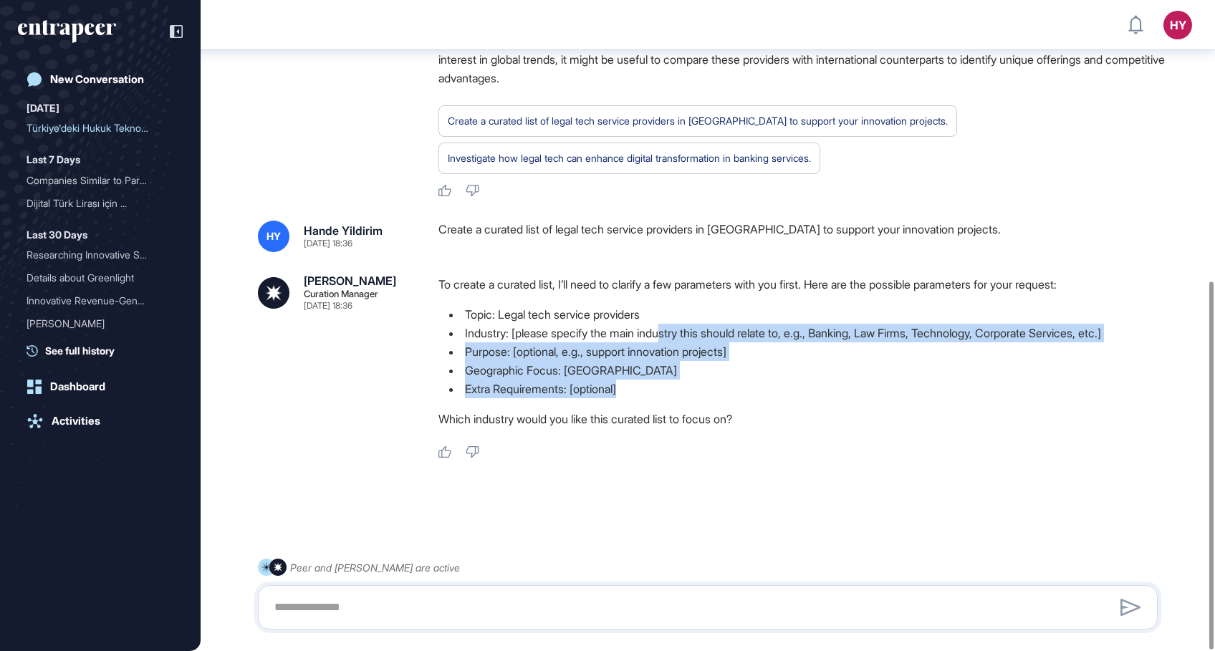
click at [653, 384] on li "Extra Requirements: [optional]" at bounding box center [803, 389] width 731 height 19
click at [639, 392] on li "Extra Requirements: [optional]" at bounding box center [803, 389] width 731 height 19
click at [486, 321] on ul "Topic: Legal tech service providers Industry: [please specify the main industry…" at bounding box center [803, 351] width 731 height 93
click at [537, 383] on li "Extra Requirements: [optional]" at bounding box center [803, 389] width 731 height 19
click at [503, 393] on li "Extra Requirements: [optional]" at bounding box center [803, 389] width 731 height 19
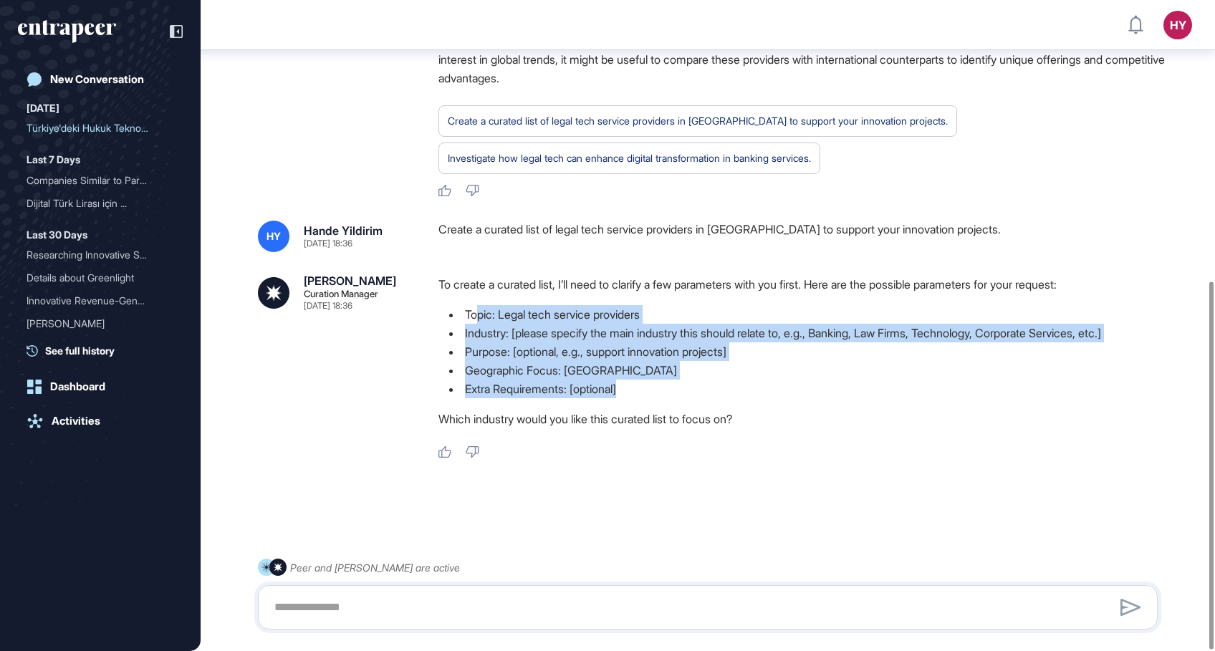
click at [682, 383] on ul "Topic: Legal tech service providers Industry: [please specify the main industry…" at bounding box center [803, 351] width 731 height 93
click at [682, 383] on li "Extra Requirements: [optional]" at bounding box center [803, 389] width 731 height 19
click at [647, 388] on li "Extra Requirements: [optional]" at bounding box center [803, 389] width 731 height 19
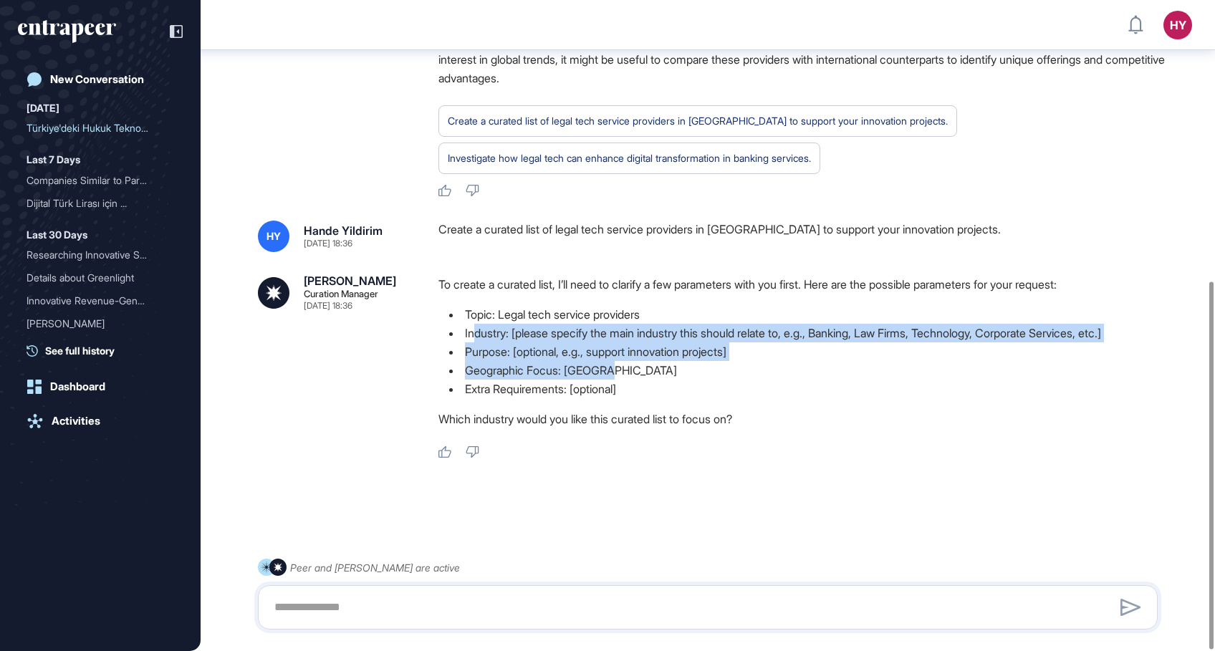
click at [670, 372] on ul "Topic: Legal tech service providers Industry: [please specify the main industry…" at bounding box center [803, 351] width 731 height 93
click at [671, 375] on li "Geographic Focus: [GEOGRAPHIC_DATA]" at bounding box center [803, 370] width 731 height 19
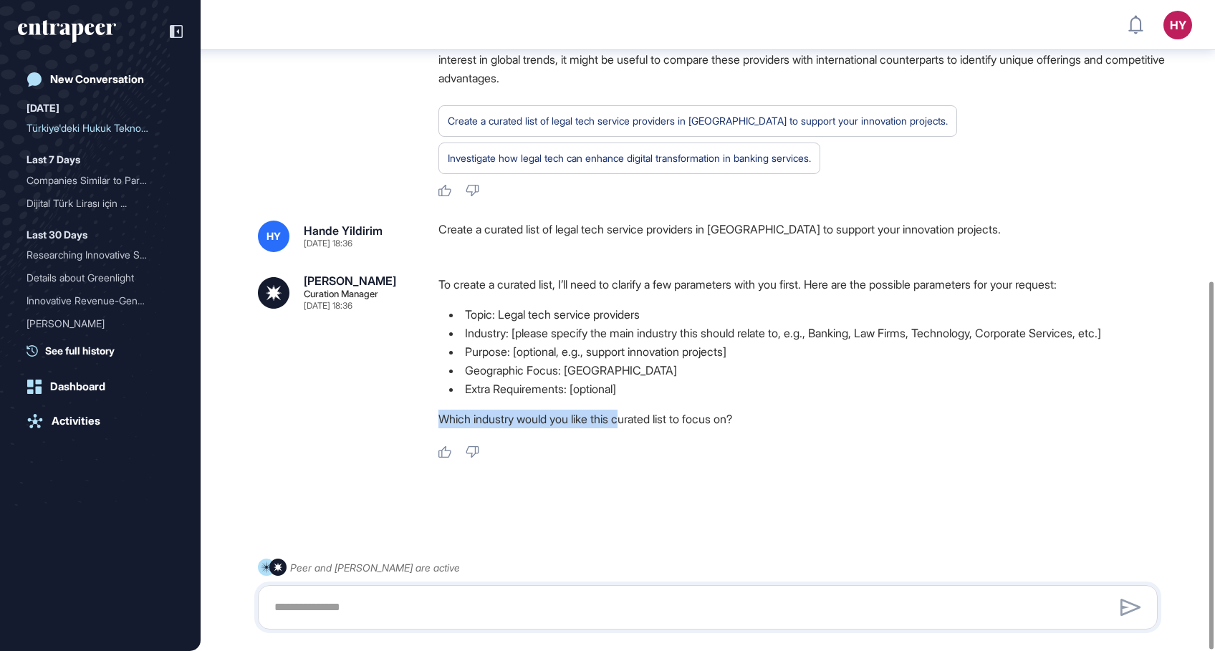
click at [628, 398] on div "To create a curated list, I’ll need to clarify a few parameters with you first.…" at bounding box center [803, 355] width 731 height 160
click at [517, 332] on li "Industry: [please specify the main industry this should relate to, e.g., Bankin…" at bounding box center [803, 333] width 731 height 19
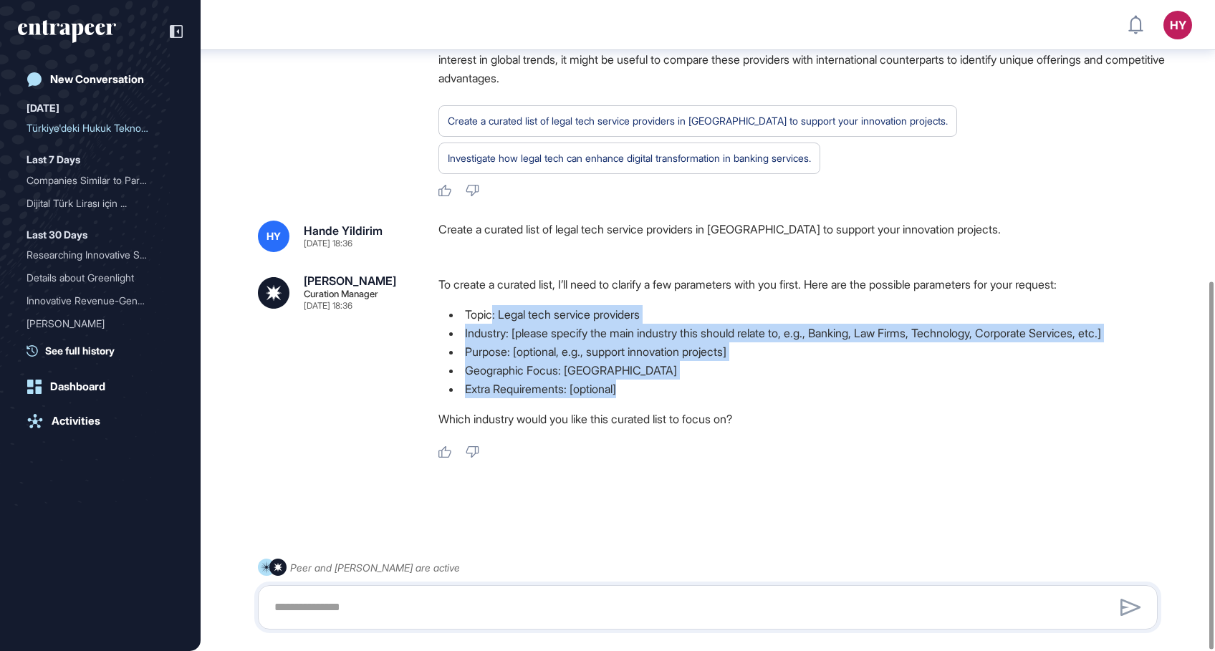
click at [710, 398] on ul "Topic: Legal tech service providers Industry: [please specify the main industry…" at bounding box center [803, 351] width 731 height 93
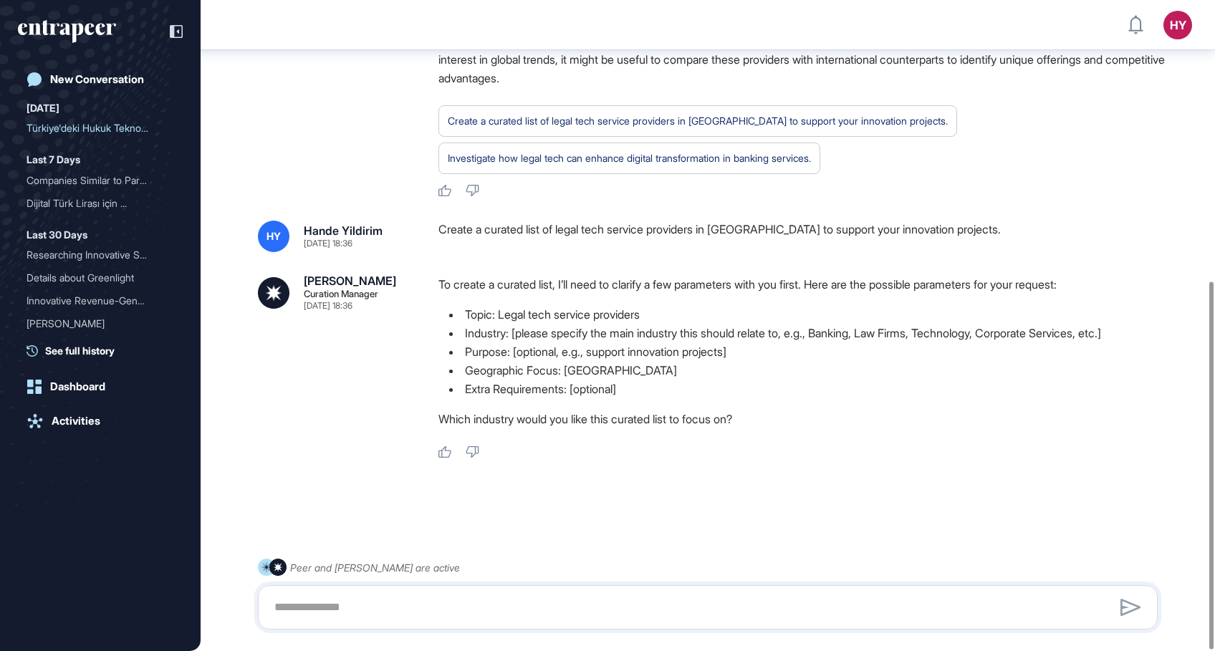
click at [641, 403] on div "To create a curated list, I’ll need to clarify a few parameters with you first.…" at bounding box center [803, 355] width 731 height 160
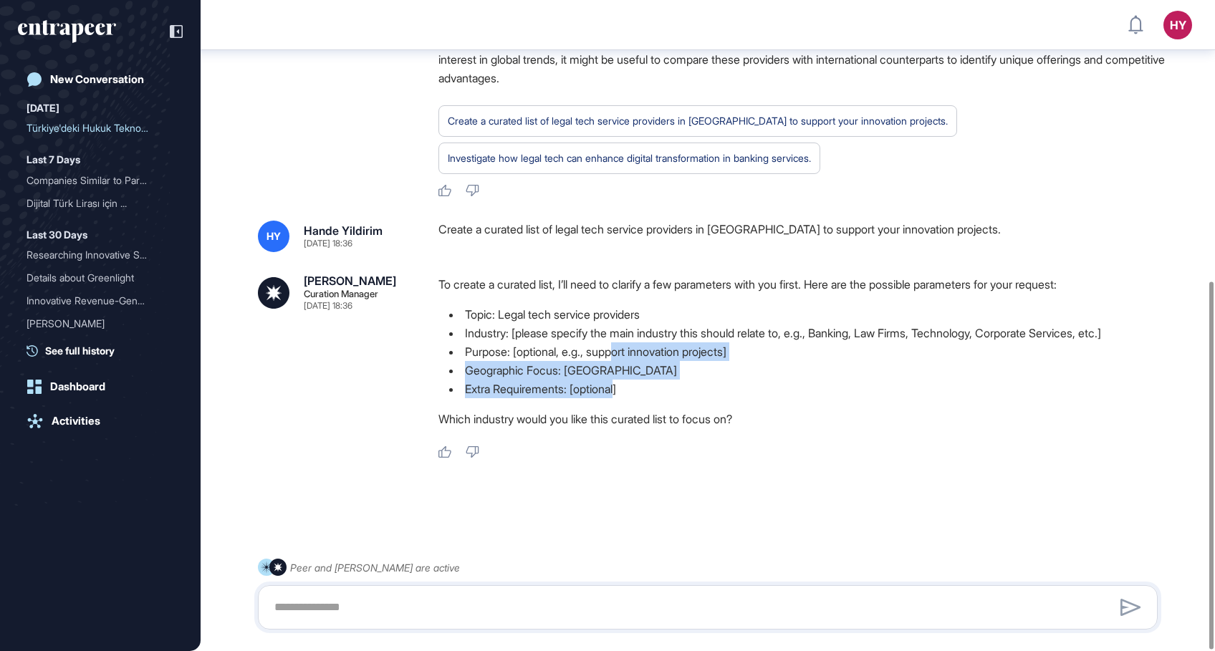
click at [619, 347] on ul "Topic: Legal tech service providers Industry: [please specify the main industry…" at bounding box center [803, 351] width 731 height 93
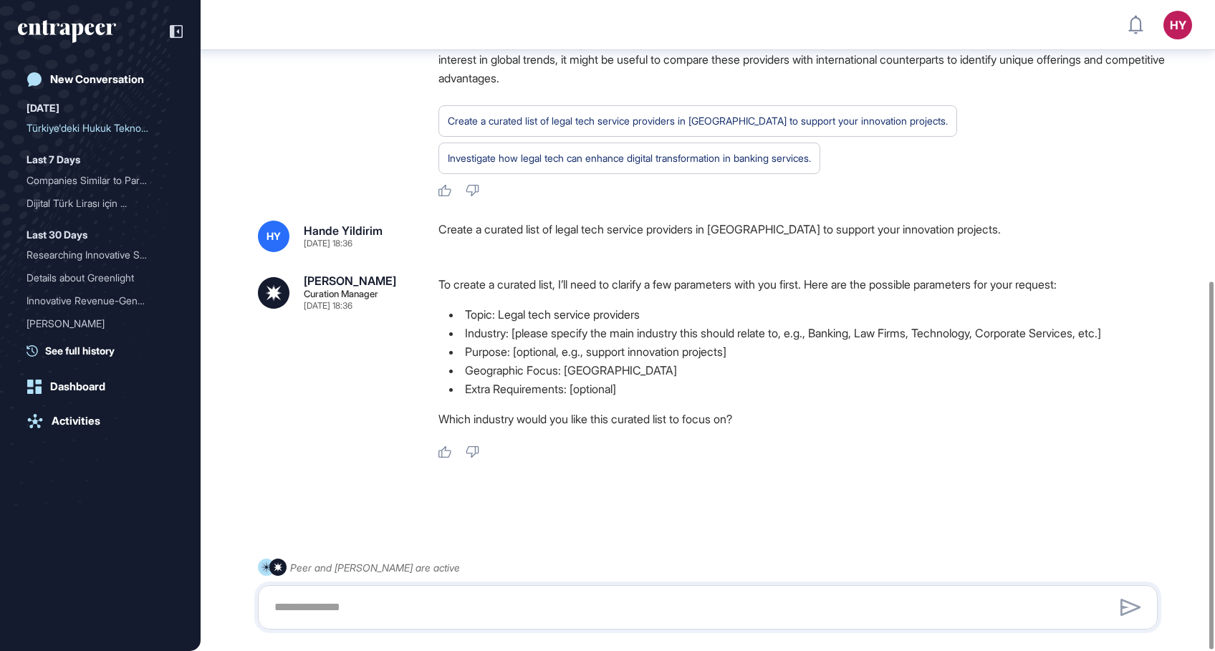
click at [643, 400] on div "To create a curated list, I’ll need to clarify a few parameters with you first.…" at bounding box center [803, 355] width 731 height 160
click at [717, 422] on p "Which industry would you like this curated list to focus on?" at bounding box center [803, 419] width 731 height 19
click at [679, 426] on p "Which industry would you like this curated list to focus on?" at bounding box center [803, 419] width 731 height 19
click at [648, 425] on p "Which industry would you like this curated list to focus on?" at bounding box center [803, 419] width 731 height 19
click at [504, 605] on textarea at bounding box center [708, 607] width 884 height 29
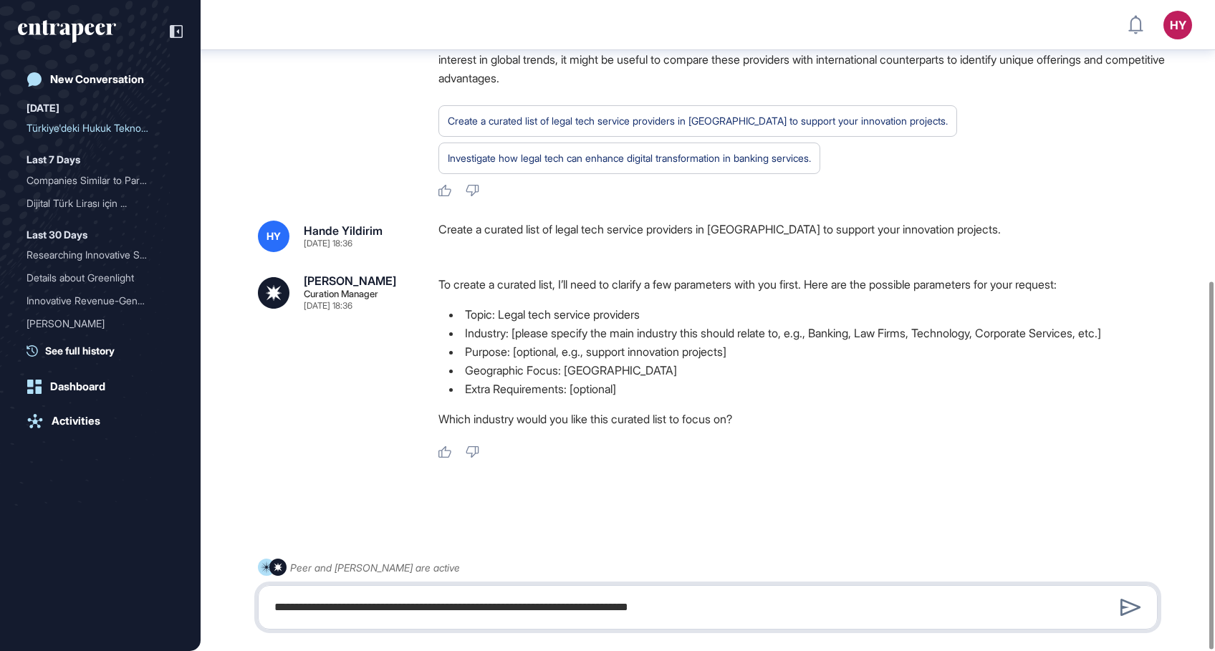
type textarea "**********"
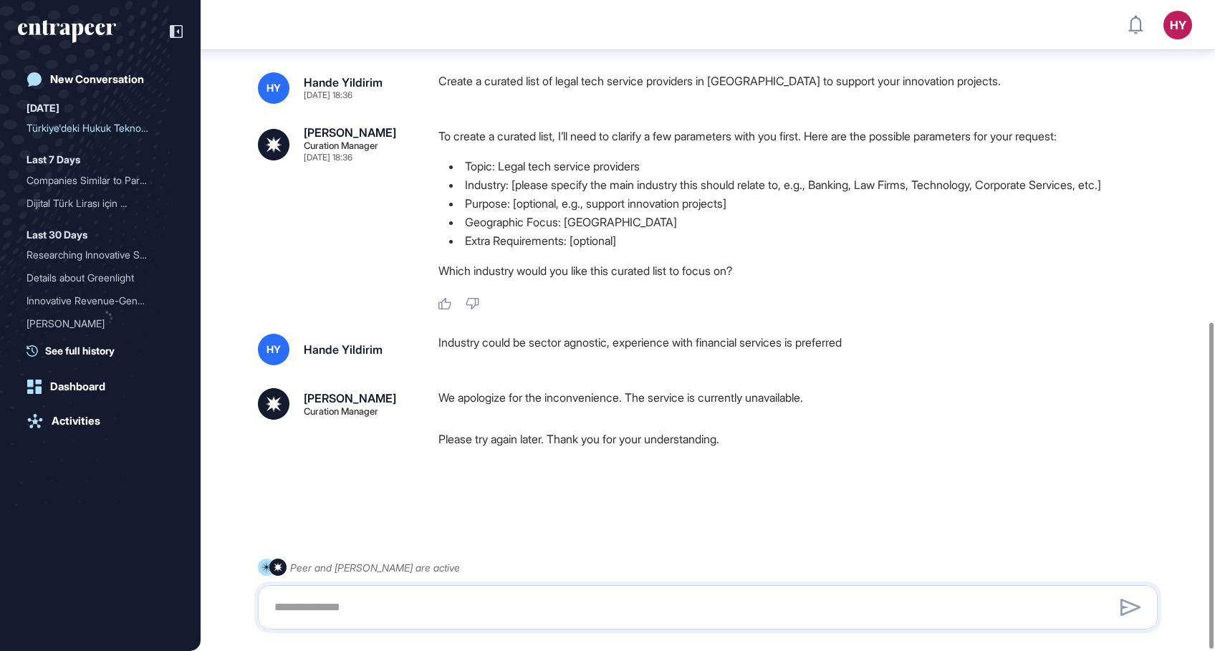
scroll to position [645, 0]
click at [130, 183] on div "Companies Similar to Park..." at bounding box center [95, 180] width 136 height 23
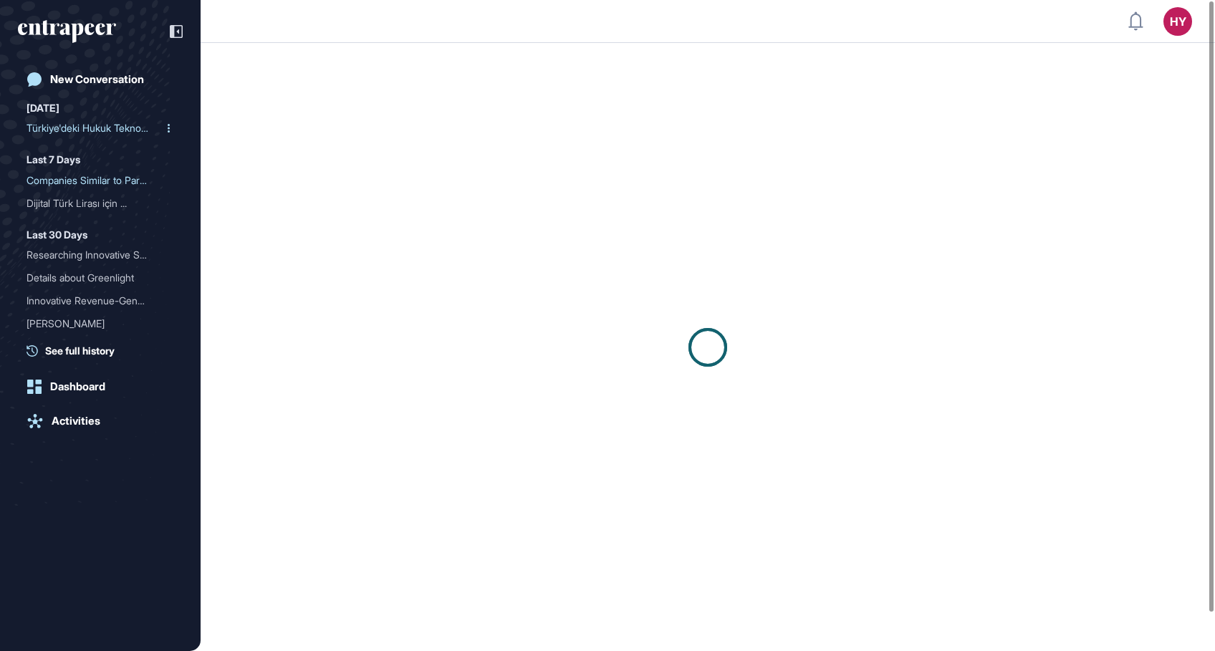
click at [114, 129] on div "Türkiye'deki Hukuk Teknol..." at bounding box center [95, 128] width 136 height 23
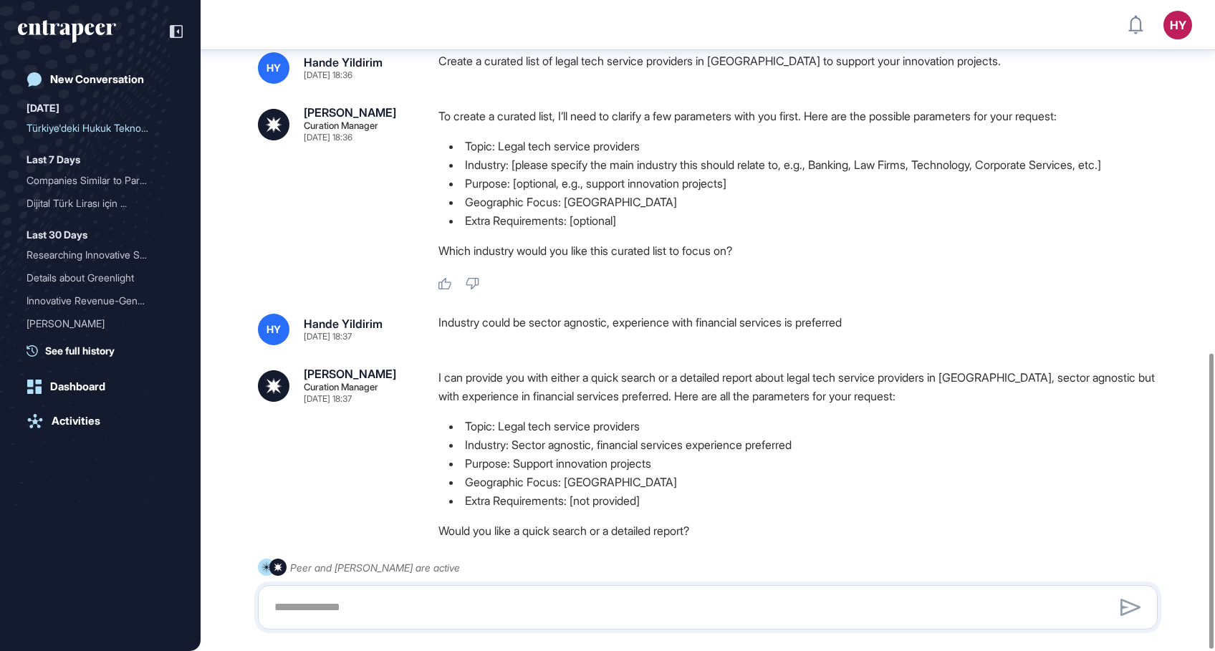
scroll to position [777, 0]
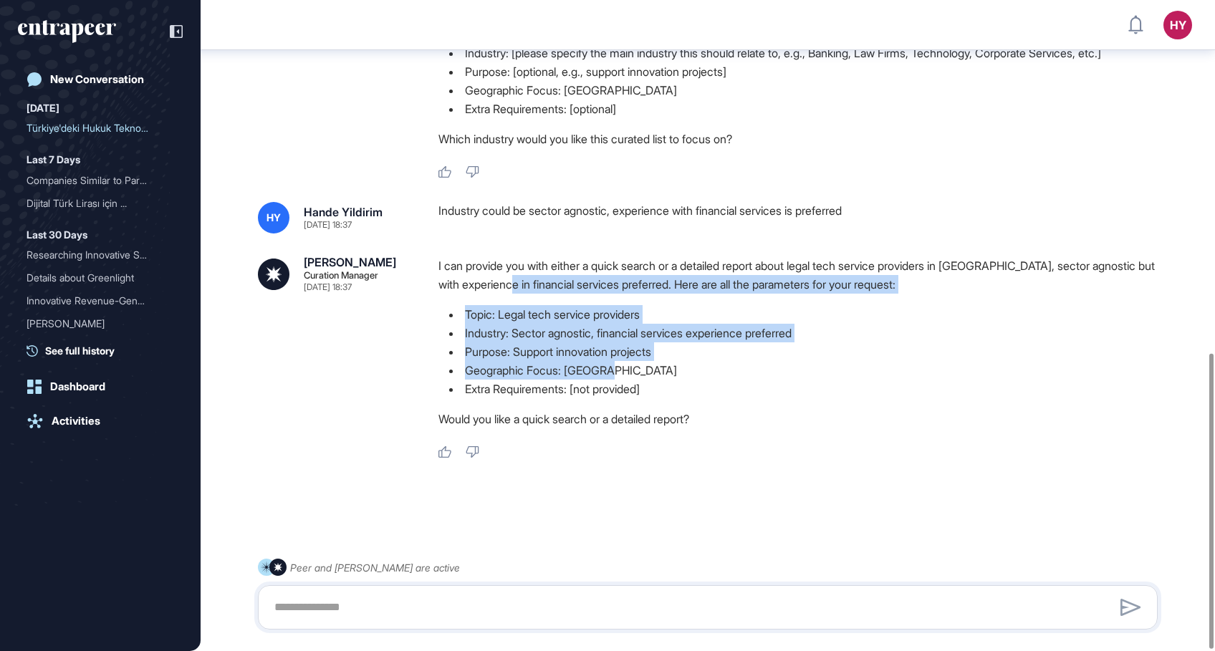
drag, startPoint x: 559, startPoint y: 305, endPoint x: 679, endPoint y: 367, distance: 134.6
click at [679, 367] on div "I can provide you with either a quick search or a detailed report about legal t…" at bounding box center [803, 345] width 731 height 179
drag, startPoint x: 679, startPoint y: 367, endPoint x: 602, endPoint y: 376, distance: 77.9
click at [605, 370] on li "Geographic Focus: [GEOGRAPHIC_DATA]" at bounding box center [803, 370] width 731 height 19
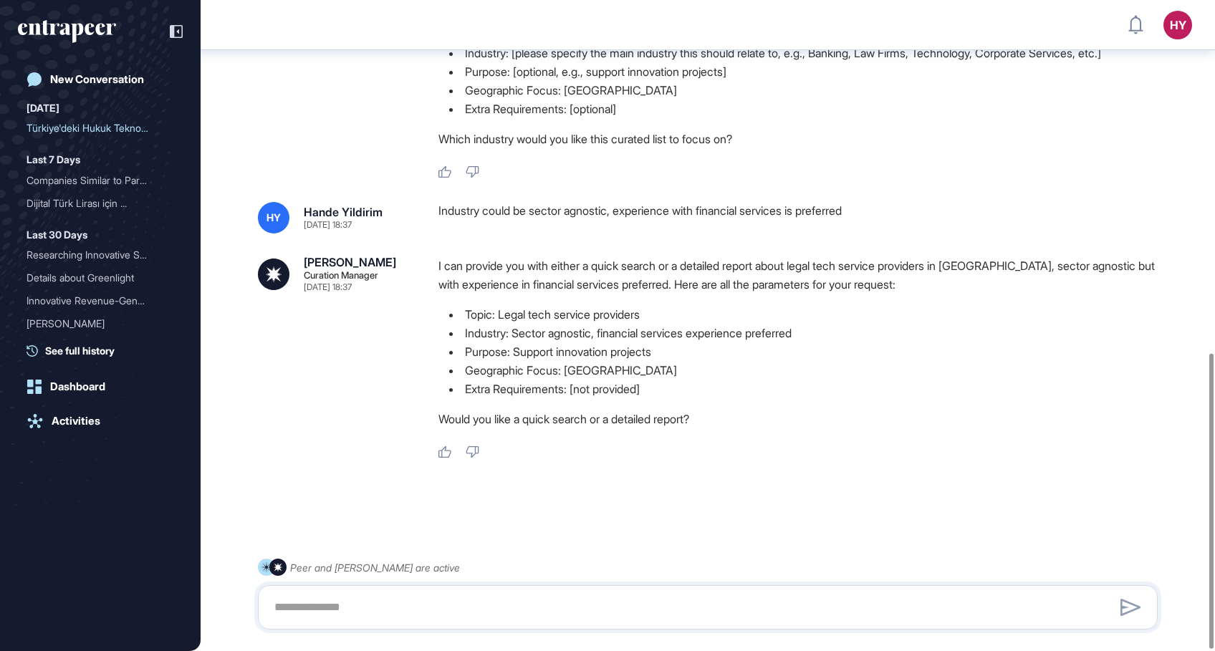
click at [600, 383] on li "Extra Requirements: [not provided]" at bounding box center [803, 389] width 731 height 19
click at [587, 600] on textarea at bounding box center [708, 607] width 884 height 29
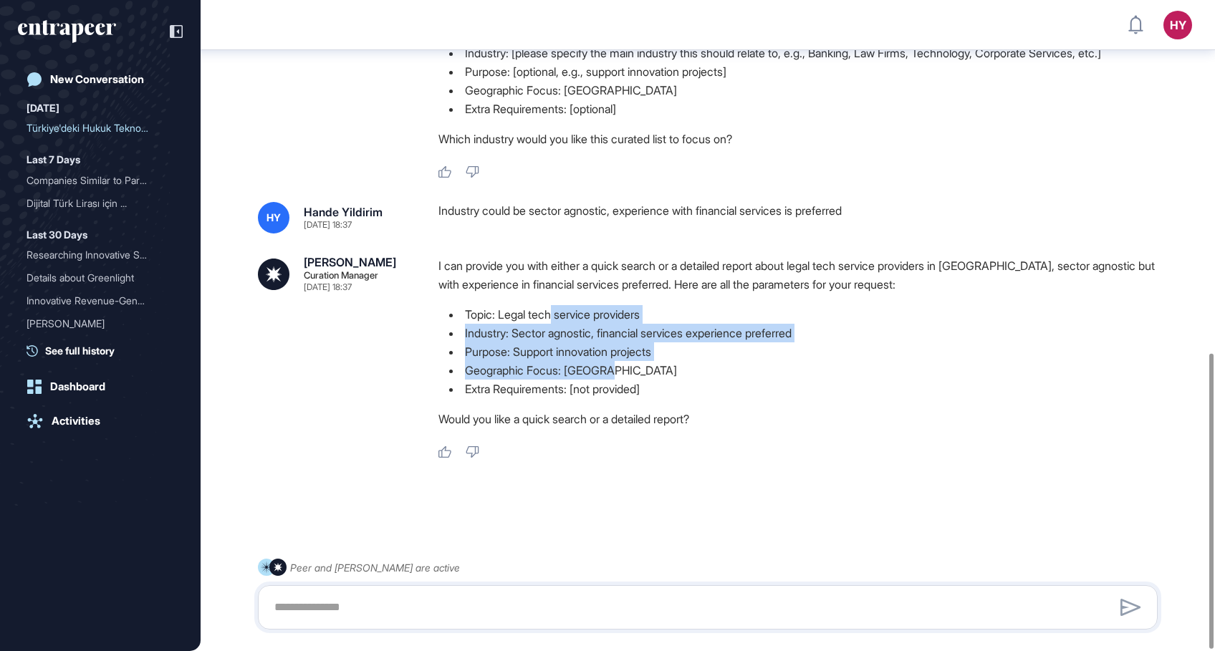
drag, startPoint x: 639, startPoint y: 334, endPoint x: 734, endPoint y: 378, distance: 104.5
click at [734, 378] on div "I can provide you with either a quick search or a detailed report about legal t…" at bounding box center [803, 345] width 731 height 179
click at [734, 378] on ul "Topic: Legal tech service providers Industry: Sector agnostic, financial servic…" at bounding box center [803, 351] width 731 height 93
click at [722, 380] on li "Extra Requirements: [not provided]" at bounding box center [803, 389] width 731 height 19
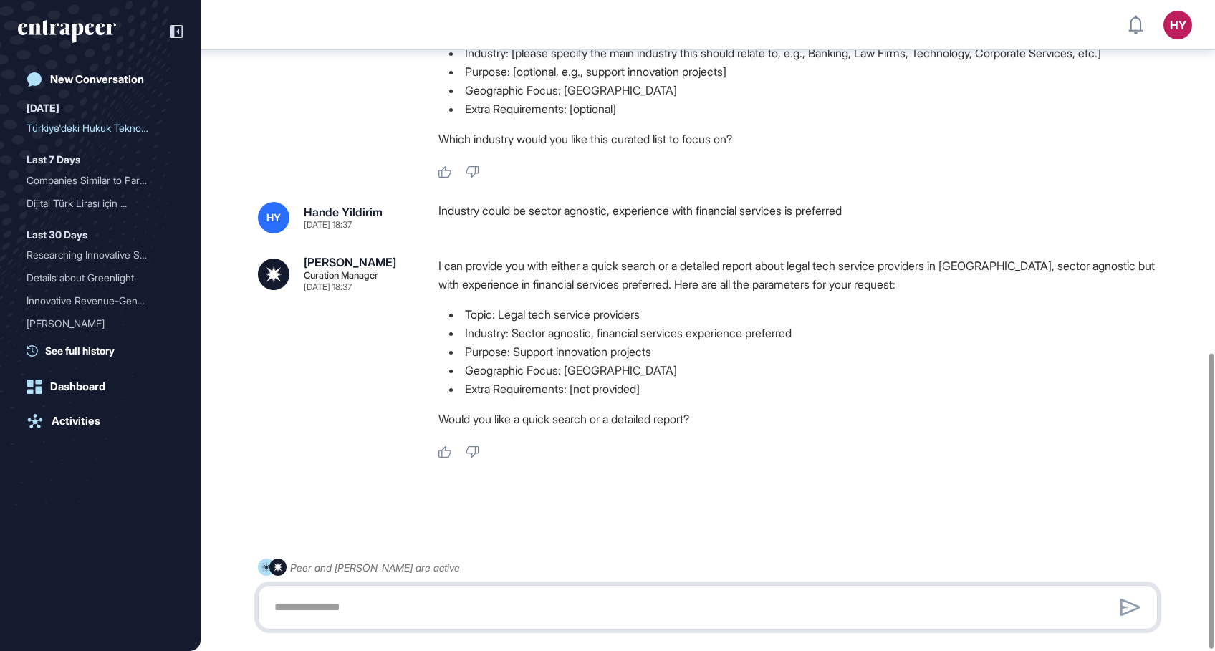
click at [431, 602] on textarea at bounding box center [708, 607] width 884 height 29
type textarea "**********"
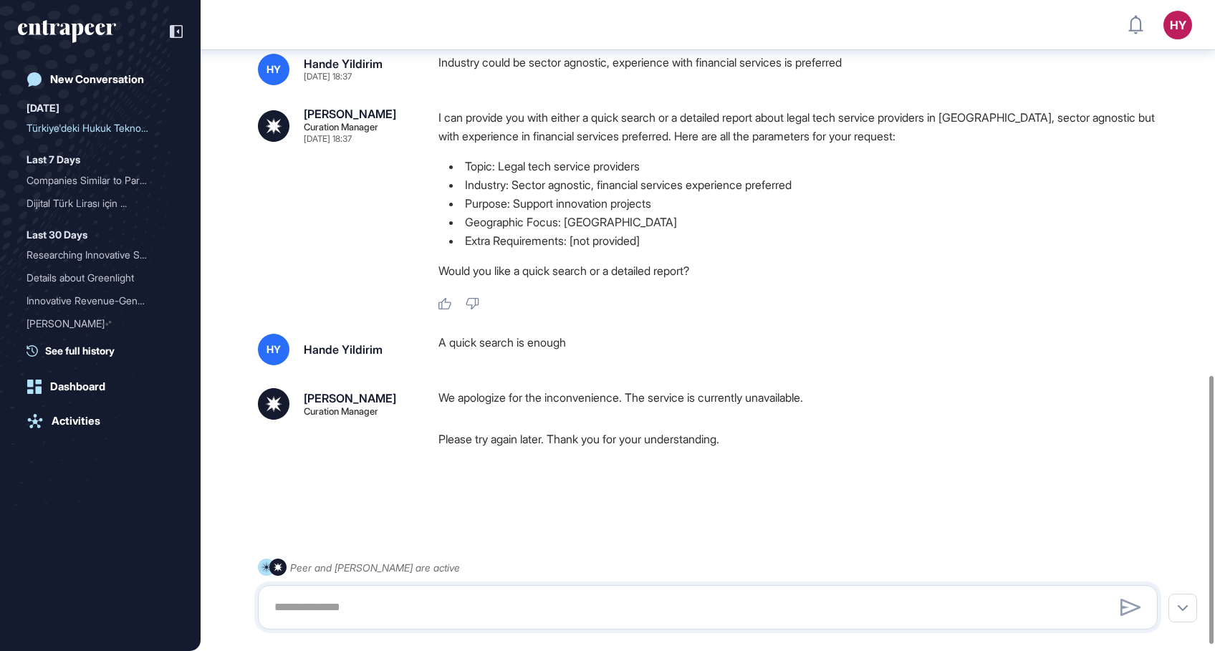
scroll to position [926, 0]
click at [80, 184] on div "Companies Similar to Park..." at bounding box center [95, 180] width 136 height 23
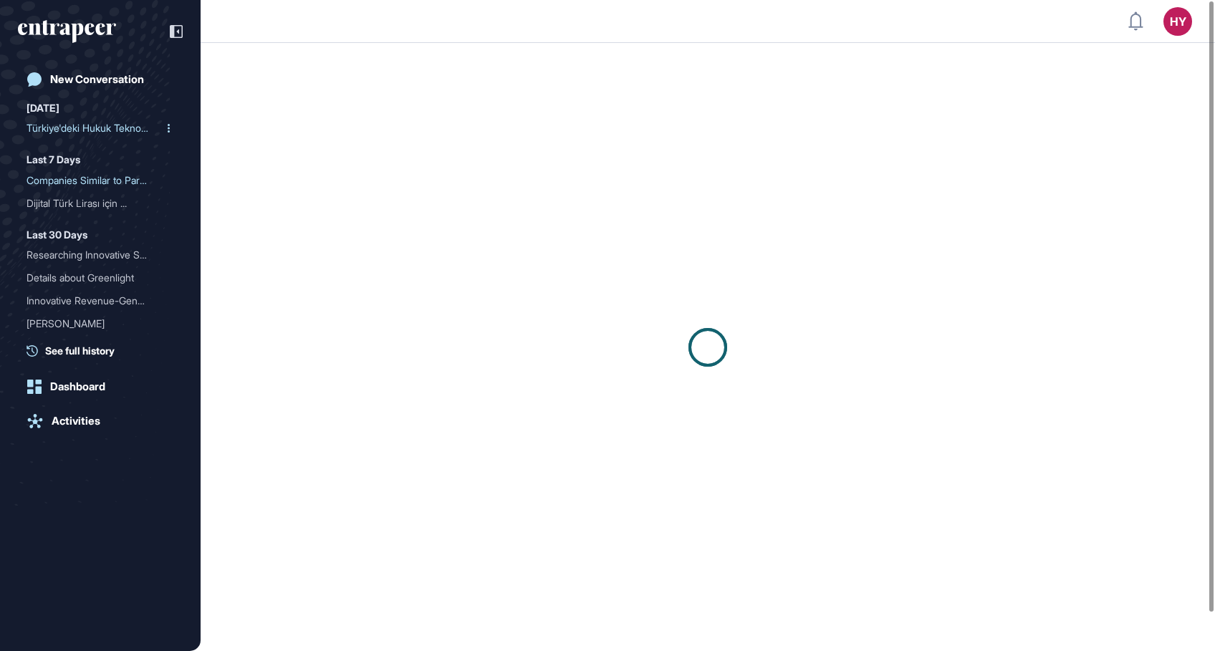
click at [79, 121] on div "Türkiye'deki Hukuk Teknol..." at bounding box center [95, 128] width 136 height 23
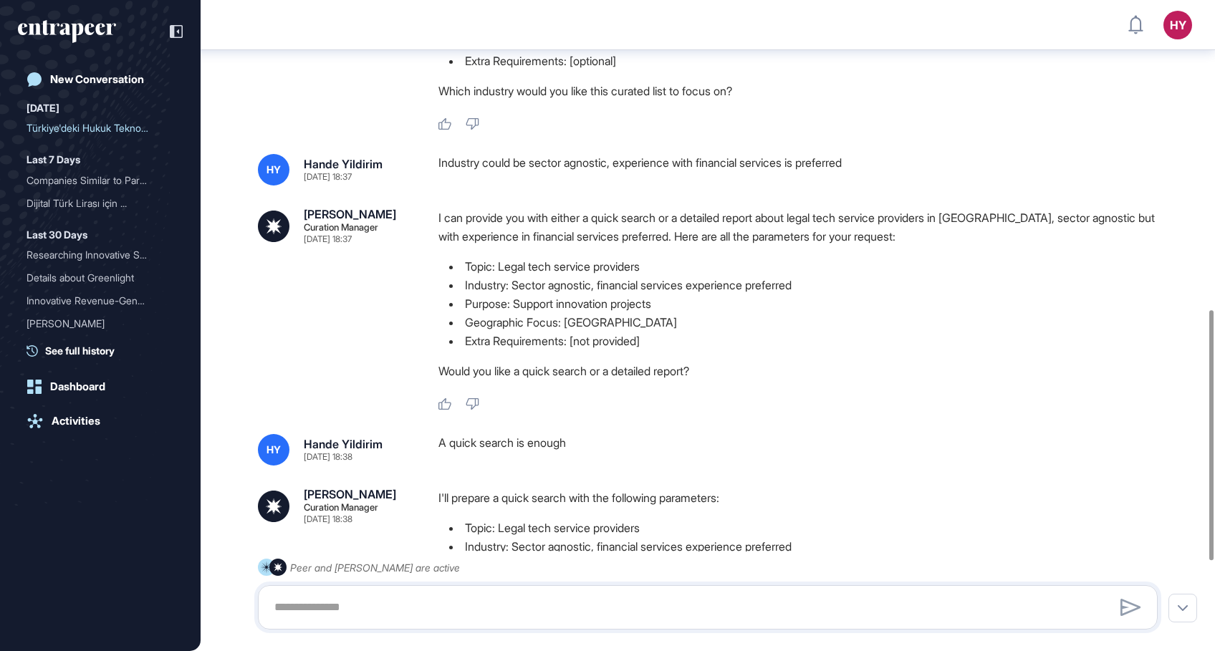
scroll to position [1039, 0]
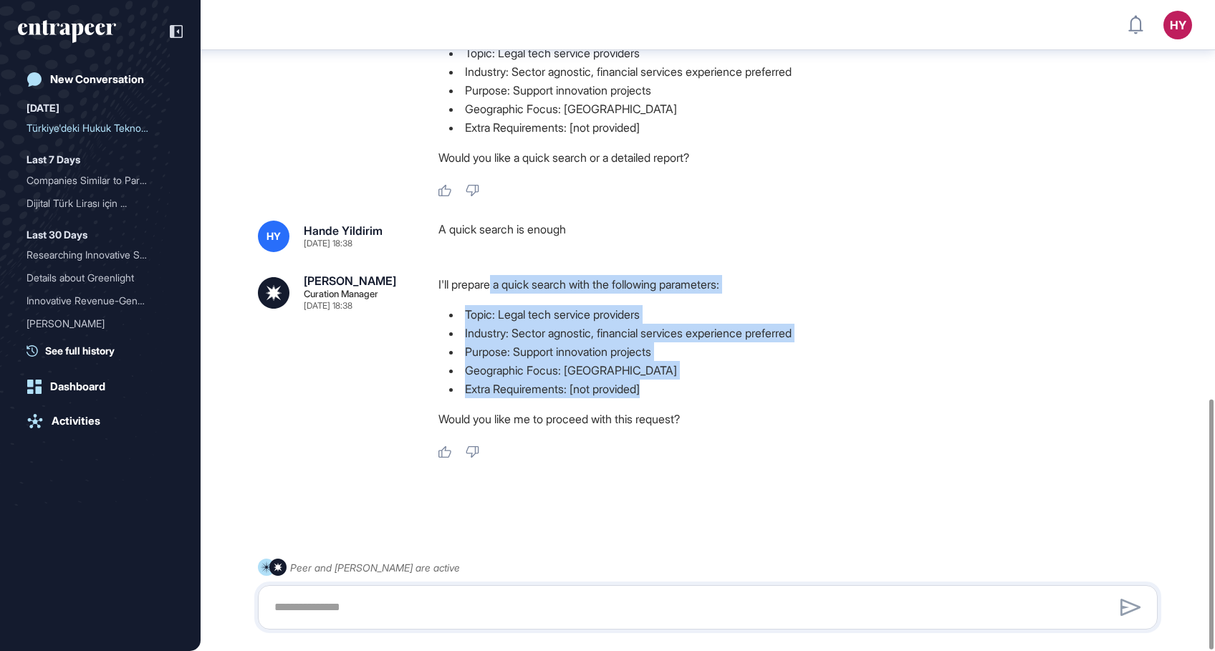
drag, startPoint x: 574, startPoint y: 312, endPoint x: 729, endPoint y: 397, distance: 176.3
click at [729, 397] on div "I'll prepare a quick search with the following parameters: Topic: Legal tech se…" at bounding box center [803, 355] width 731 height 160
click at [729, 397] on li "Extra Requirements: [not provided]" at bounding box center [803, 389] width 731 height 19
click at [661, 395] on li "Extra Requirements: [not provided]" at bounding box center [803, 389] width 731 height 19
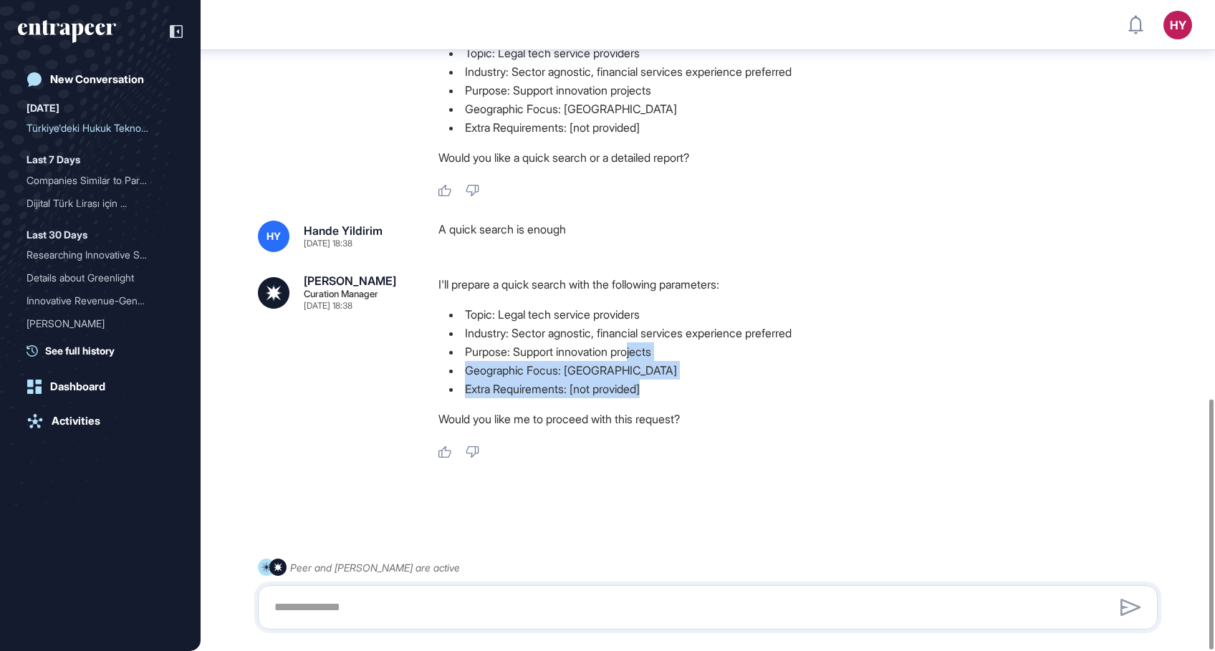
drag, startPoint x: 653, startPoint y: 390, endPoint x: 636, endPoint y: 342, distance: 51.0
click at [636, 342] on ul "Topic: Legal tech service providers Industry: Sector agnostic, financial servic…" at bounding box center [803, 351] width 731 height 93
drag, startPoint x: 636, startPoint y: 342, endPoint x: 701, endPoint y: 390, distance: 80.4
click at [701, 390] on li "Extra Requirements: [not provided]" at bounding box center [803, 389] width 731 height 19
click at [679, 387] on li "Extra Requirements: [not provided]" at bounding box center [803, 389] width 731 height 19
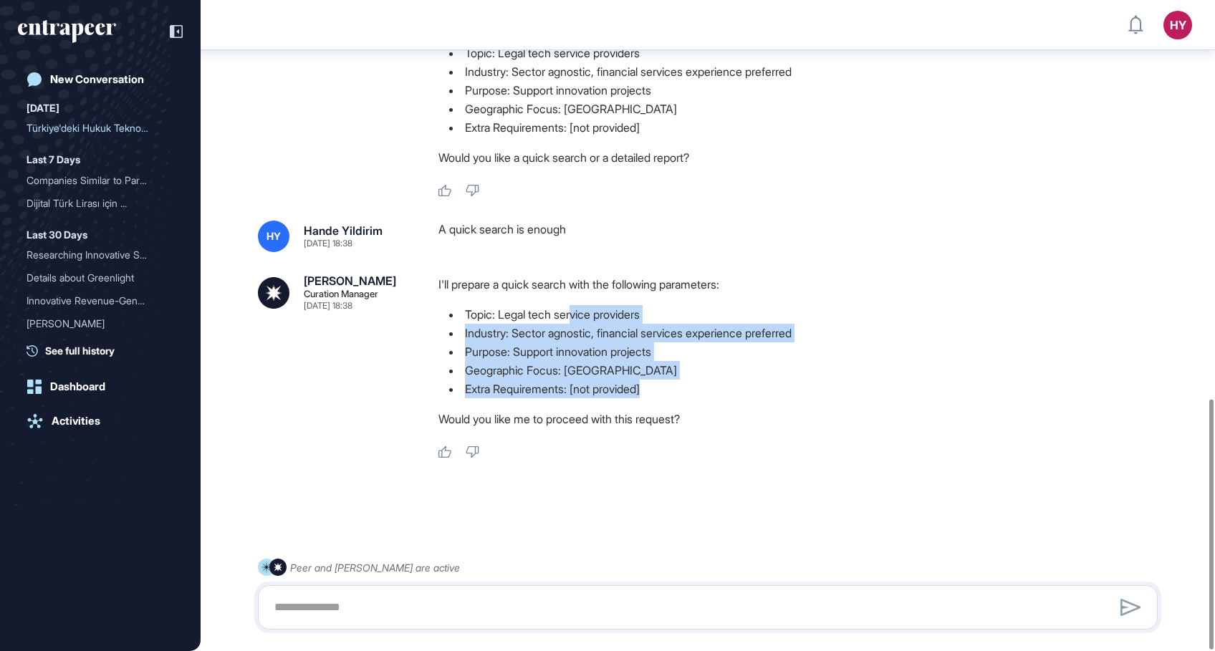
drag, startPoint x: 578, startPoint y: 310, endPoint x: 699, endPoint y: 387, distance: 143.3
click at [699, 387] on ul "Topic: Legal tech service providers Industry: Sector agnostic, financial servic…" at bounding box center [803, 351] width 731 height 93
click at [699, 387] on li "Extra Requirements: [not provided]" at bounding box center [803, 389] width 731 height 19
click at [658, 384] on li "Extra Requirements: [not provided]" at bounding box center [803, 389] width 731 height 19
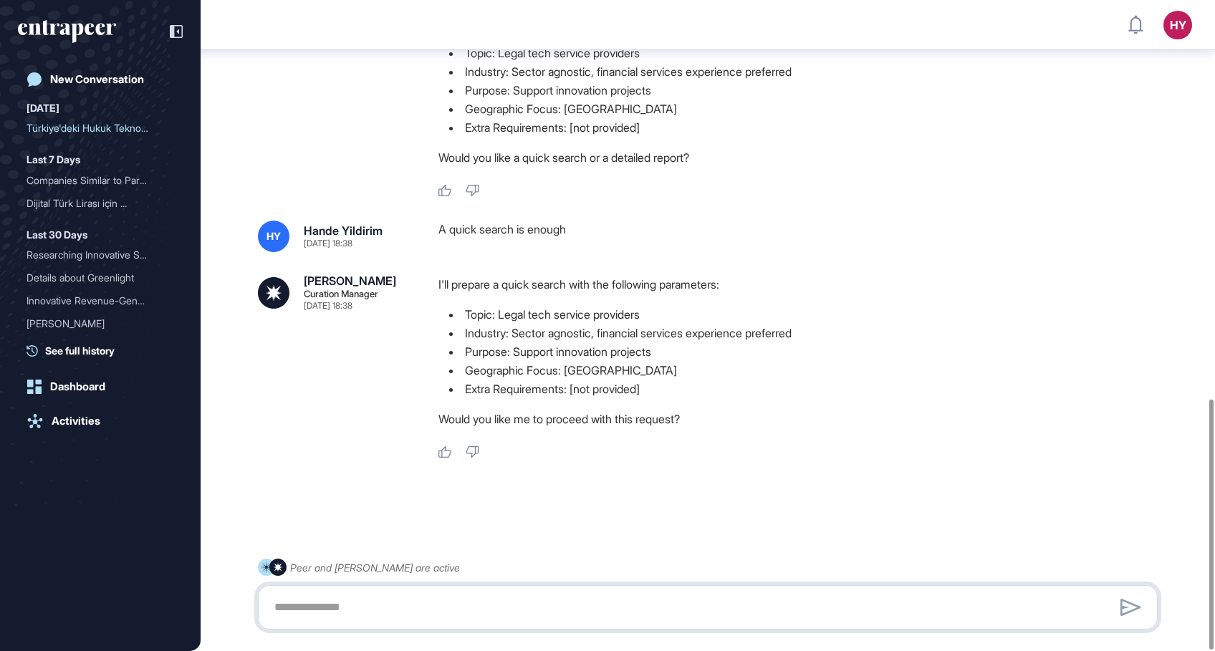
click at [607, 596] on textarea at bounding box center [708, 607] width 884 height 29
type textarea "**********"
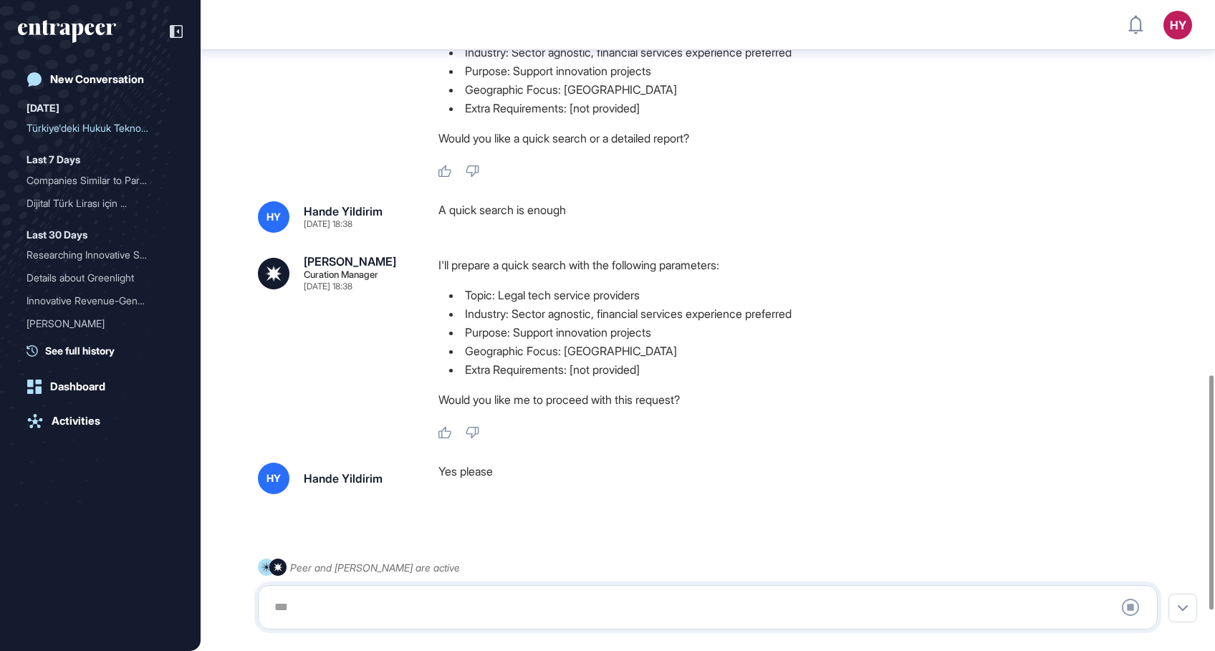
click at [557, 620] on div at bounding box center [708, 607] width 884 height 29
click at [551, 600] on div at bounding box center [708, 607] width 884 height 29
click at [1129, 606] on icon at bounding box center [1130, 607] width 17 height 17
click at [1134, 602] on icon at bounding box center [1130, 607] width 17 height 17
click at [1129, 613] on icon at bounding box center [1130, 607] width 17 height 17
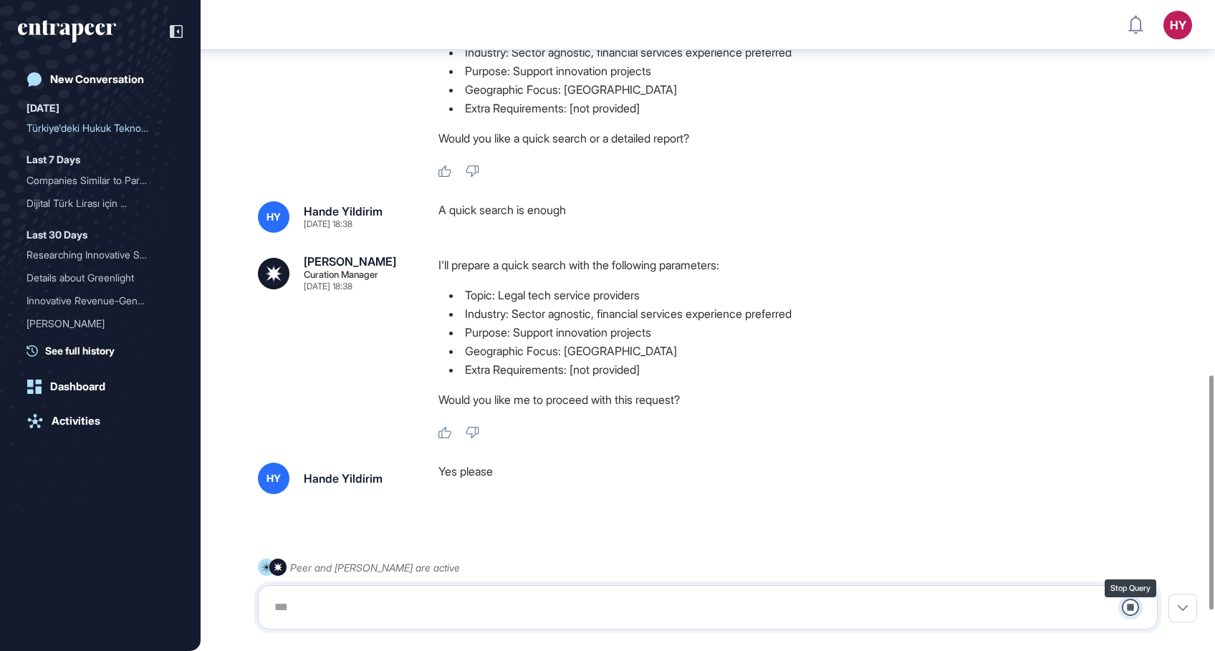
click at [1128, 613] on icon at bounding box center [1130, 607] width 17 height 17
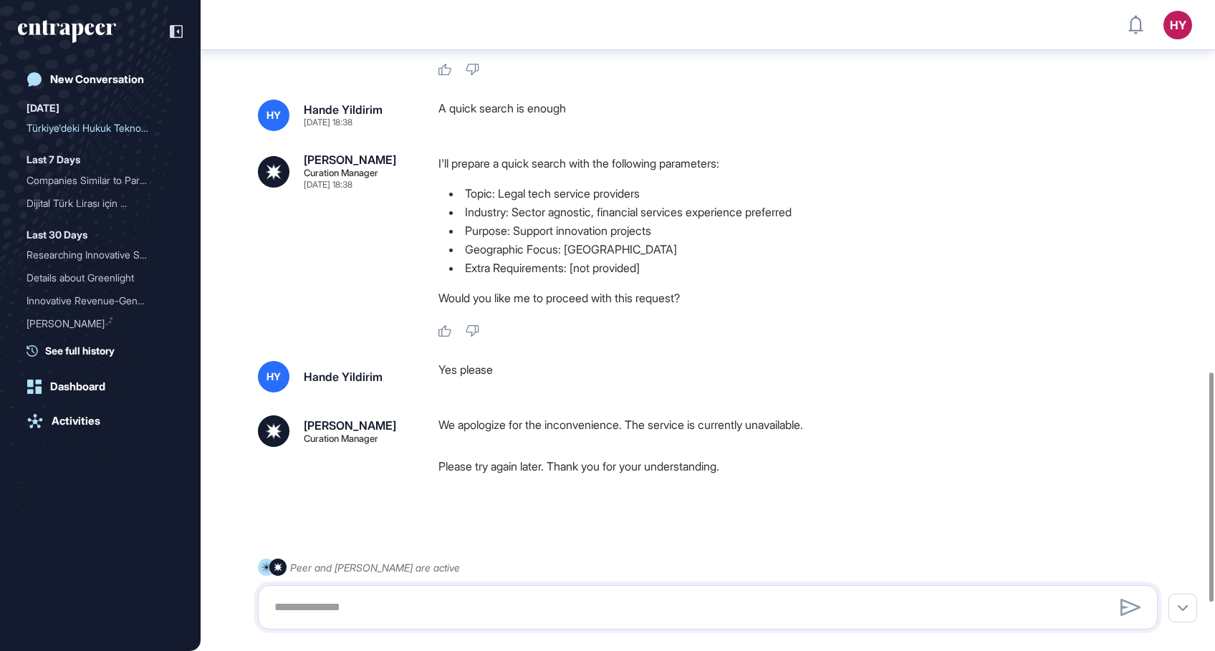
click at [1123, 618] on div at bounding box center [1130, 607] width 21 height 21
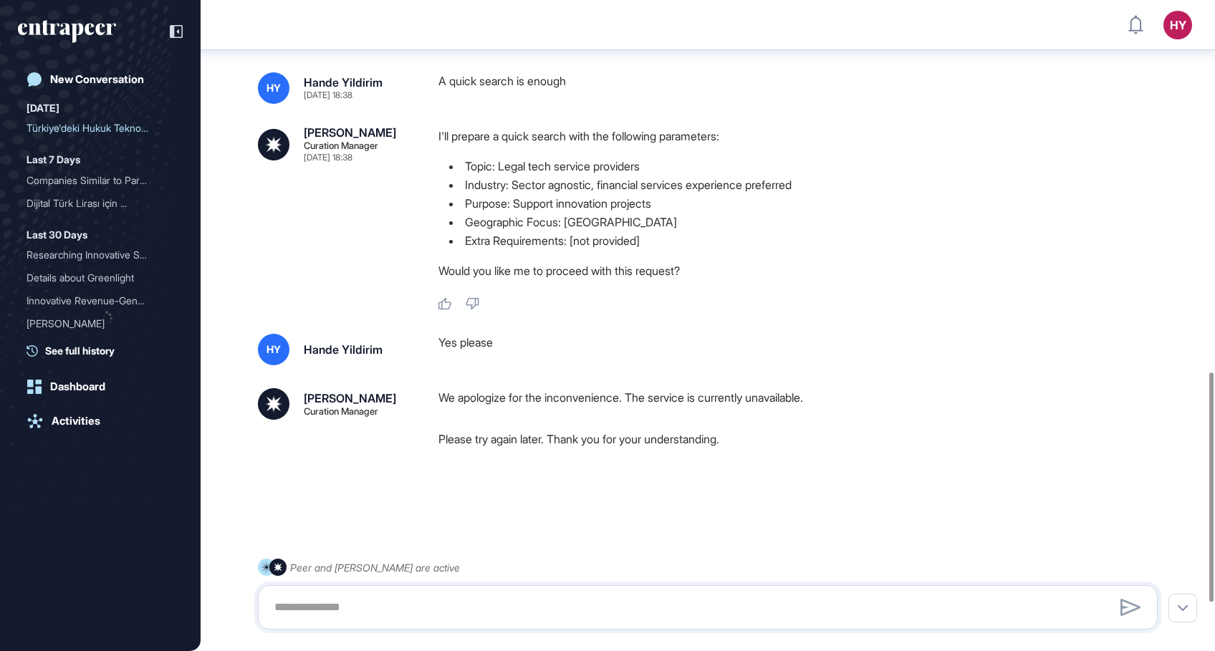
scroll to position [1187, 0]
click at [370, 610] on textarea at bounding box center [708, 607] width 884 height 29
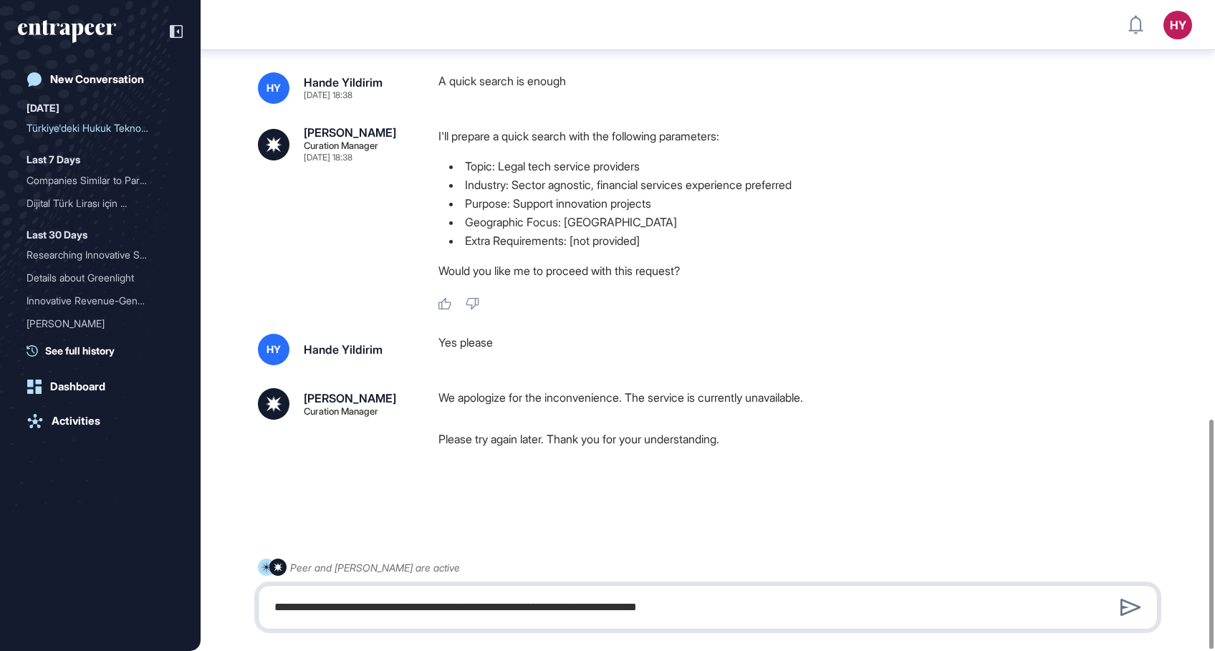
type textarea "**********"
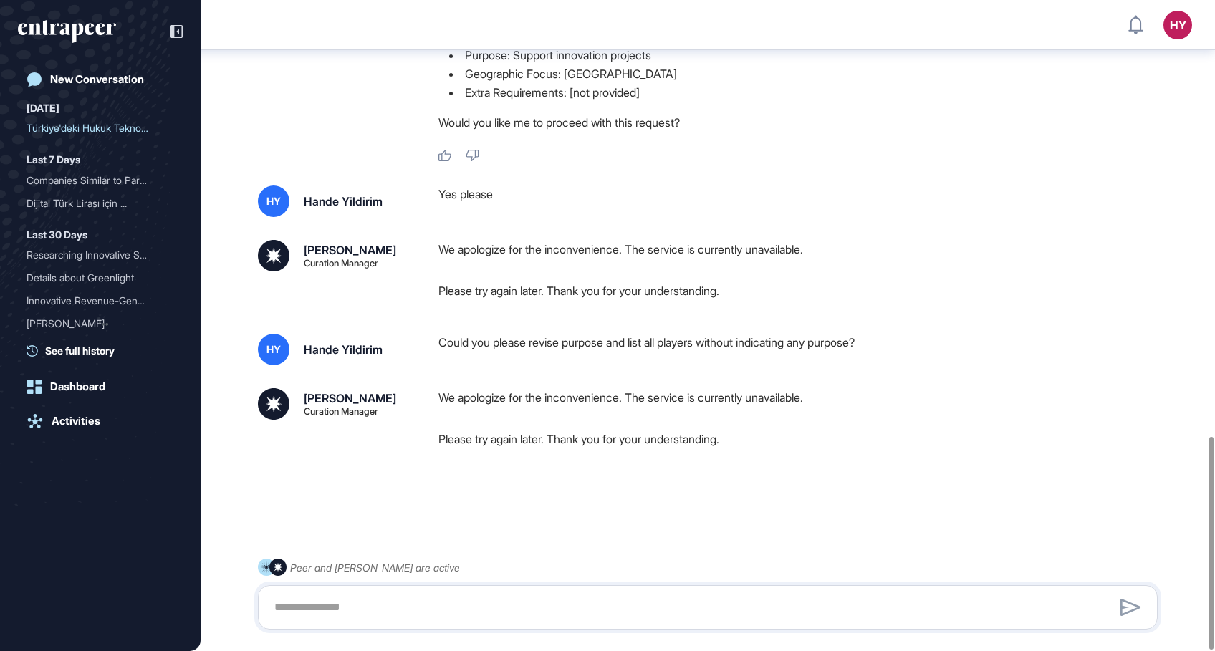
scroll to position [1335, 0]
click at [35, 183] on div "Companies Similar to Park..." at bounding box center [95, 180] width 136 height 23
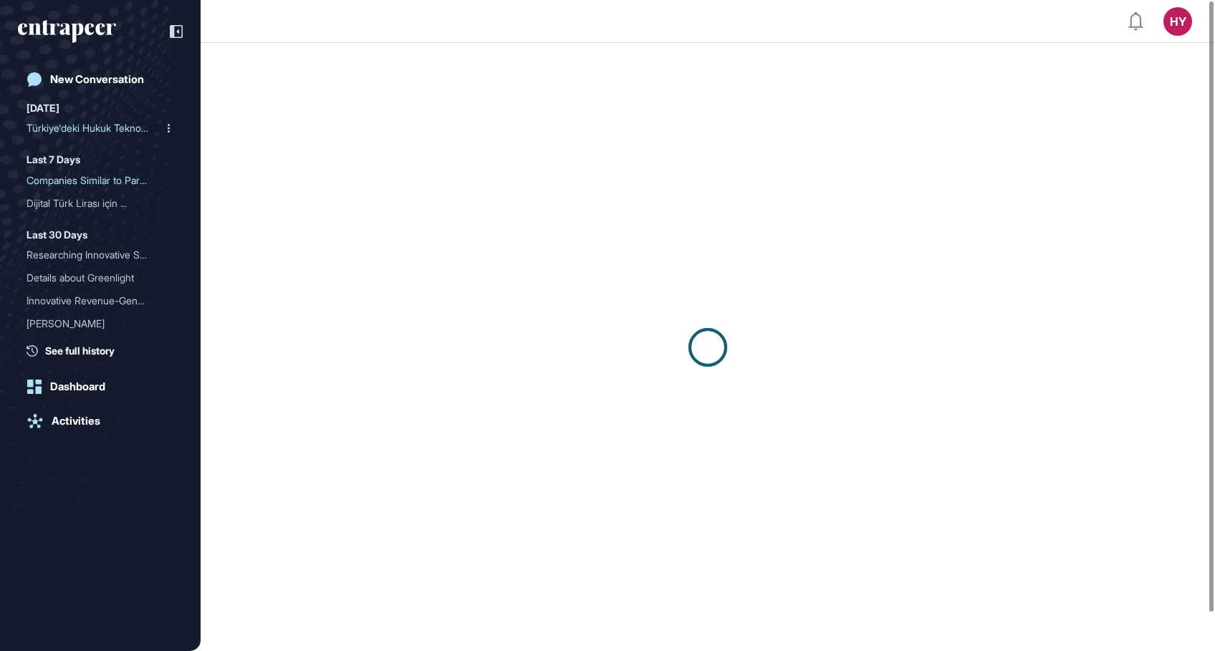
click at [57, 122] on div "Türkiye'deki Hukuk Teknol..." at bounding box center [95, 128] width 136 height 23
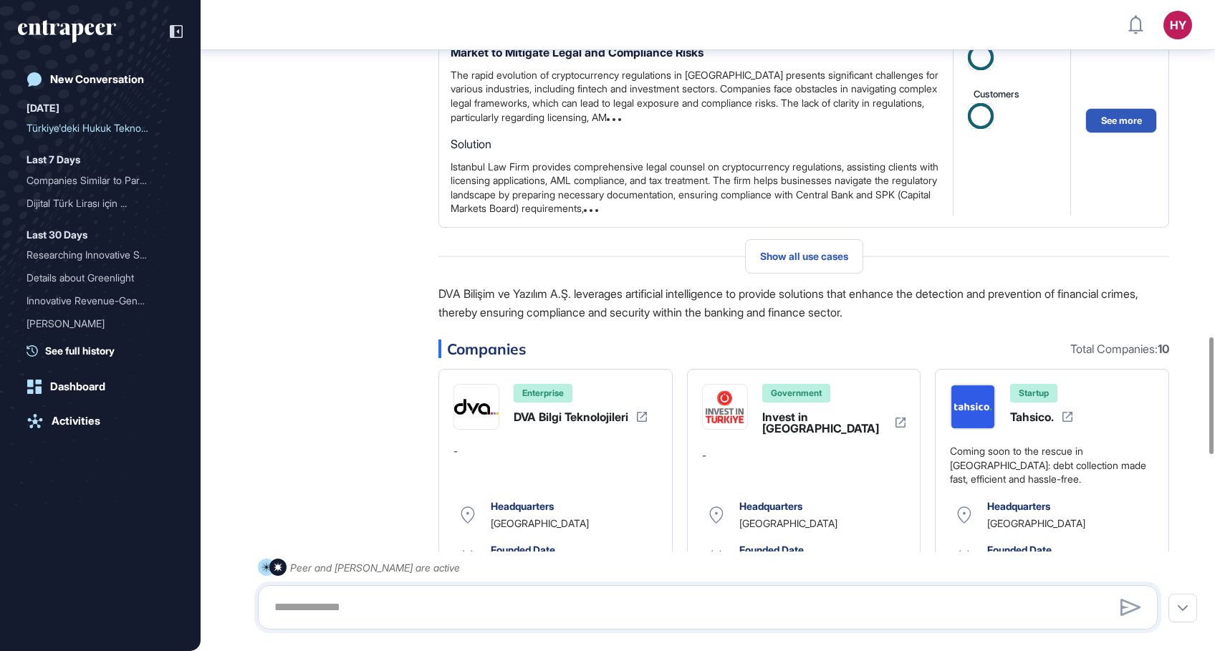
scroll to position [1875, 0]
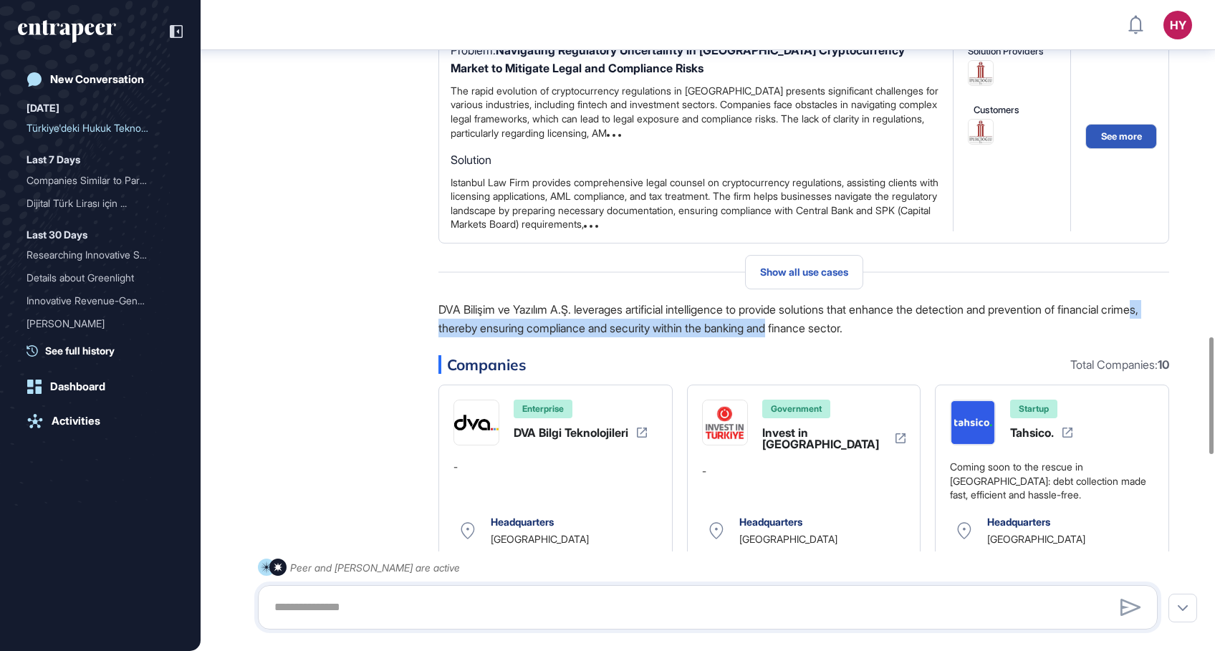
drag, startPoint x: 468, startPoint y: 357, endPoint x: 832, endPoint y: 369, distance: 364.1
click at [832, 337] on p "DVA Bilişim ve Yazılım A.Ş. leverages artificial intelligence to provide soluti…" at bounding box center [803, 318] width 731 height 37
drag, startPoint x: 832, startPoint y: 369, endPoint x: 712, endPoint y: 373, distance: 120.4
click at [751, 337] on p "DVA Bilişim ve Yazılım A.Ş. leverages artificial intelligence to provide soluti…" at bounding box center [803, 318] width 731 height 37
click at [705, 337] on p "DVA Bilişim ve Yazılım A.Ş. leverages artificial intelligence to provide soluti…" at bounding box center [803, 318] width 731 height 37
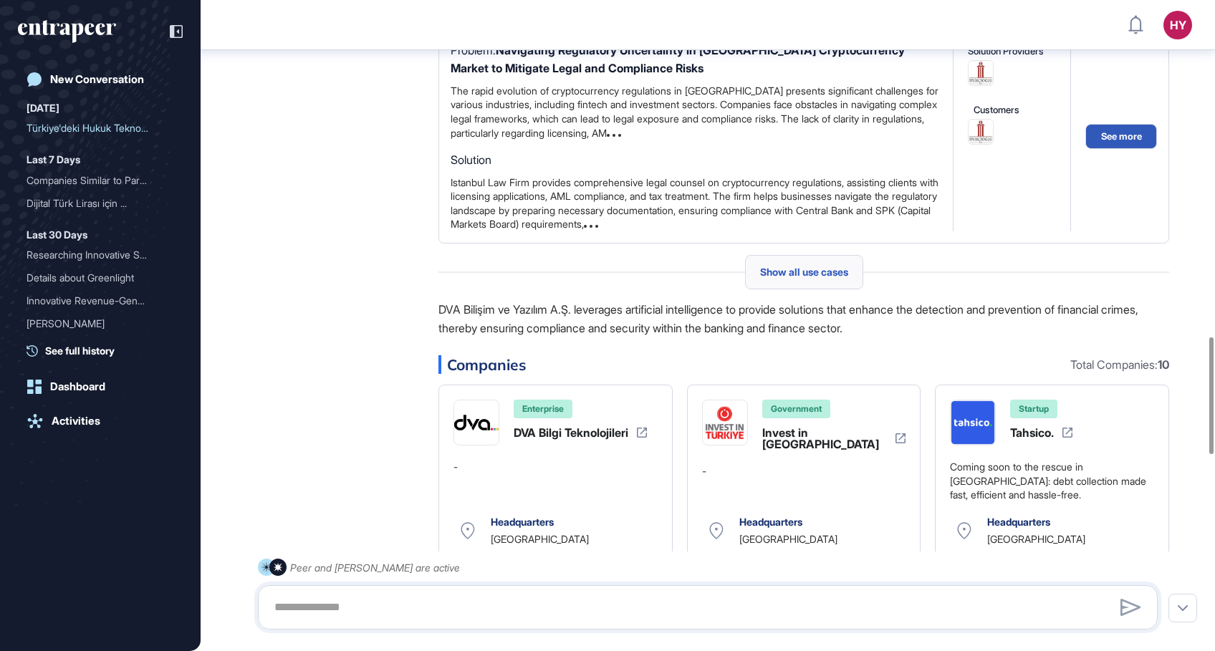
click at [792, 278] on span "Show all use cases" at bounding box center [804, 271] width 88 height 11
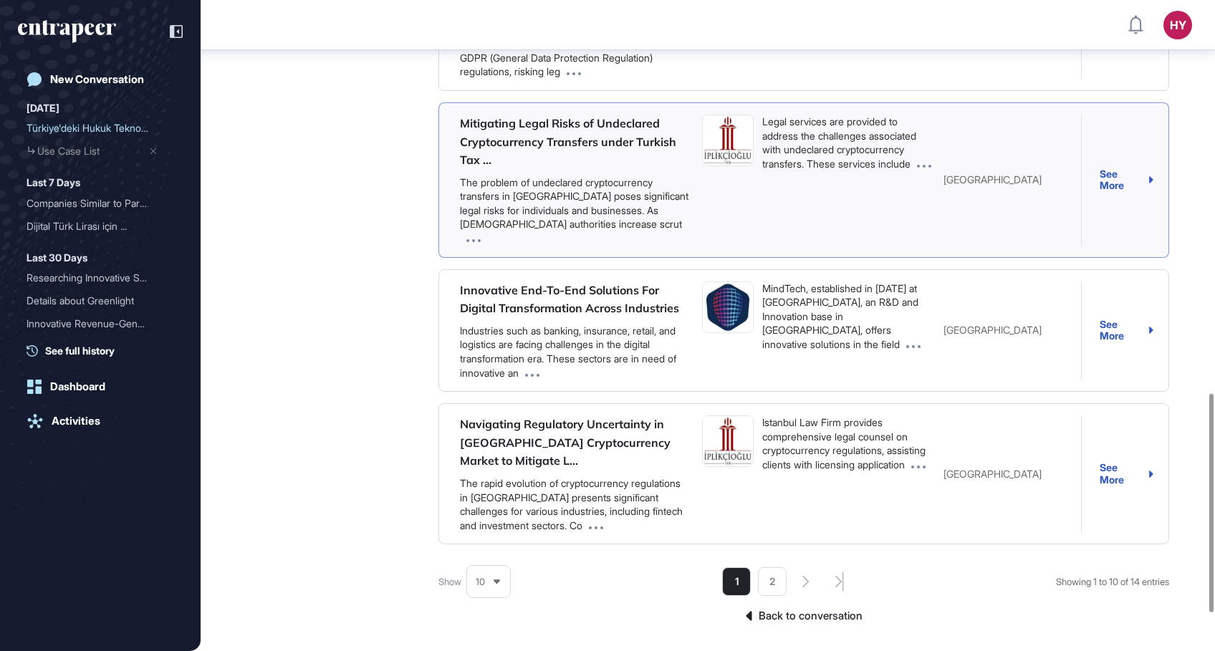
scroll to position [1171, 0]
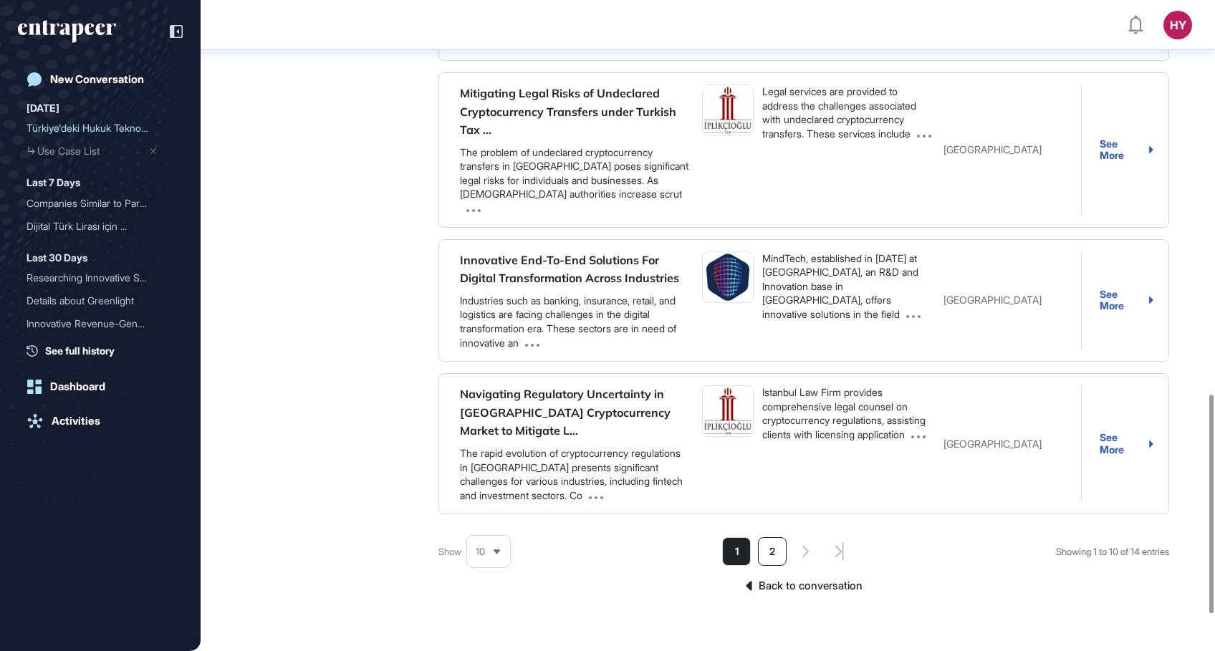
click at [765, 537] on li "2" at bounding box center [772, 551] width 29 height 29
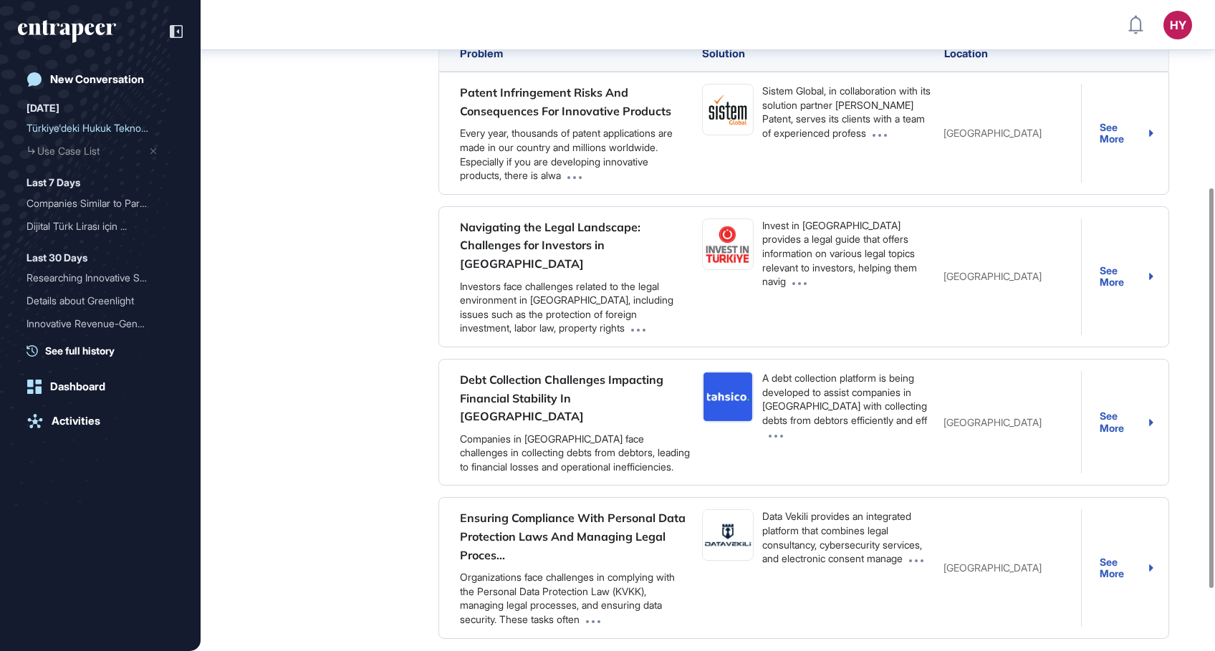
scroll to position [313, 0]
